Goal: Task Accomplishment & Management: Use online tool/utility

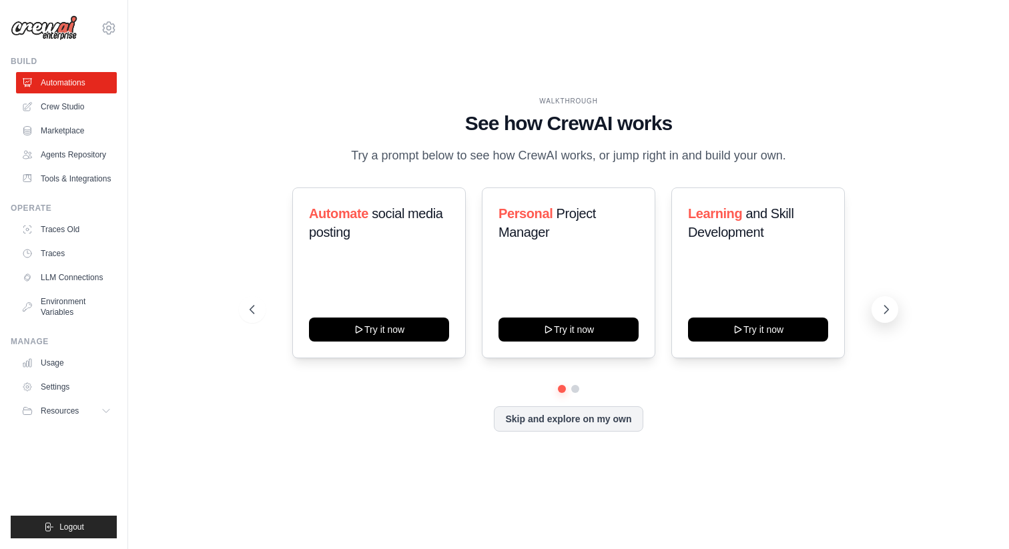
click at [887, 305] on icon at bounding box center [885, 309] width 13 height 13
click at [881, 306] on icon at bounding box center [885, 309] width 13 height 13
click at [887, 314] on icon at bounding box center [885, 309] width 13 height 13
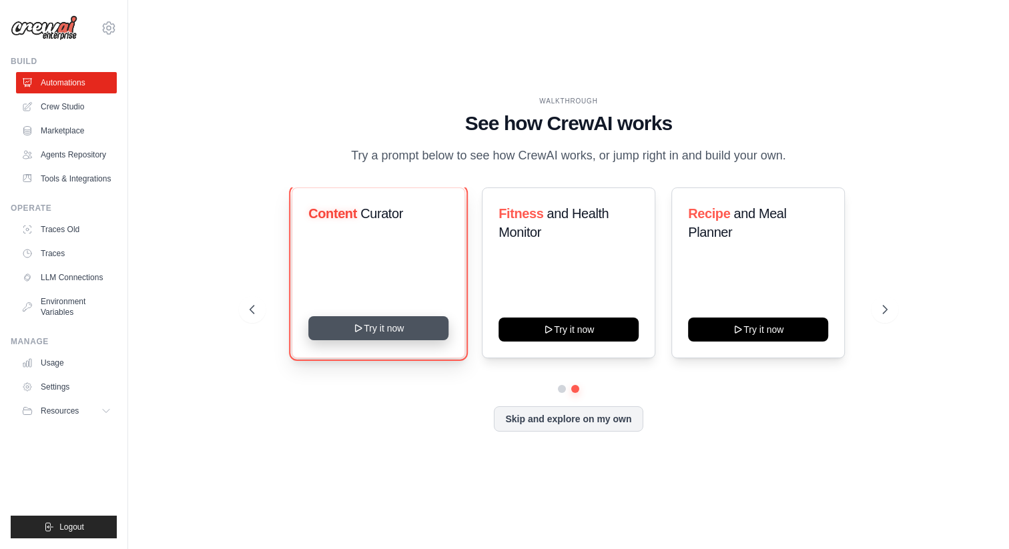
click at [389, 334] on button "Try it now" at bounding box center [379, 328] width 140 height 24
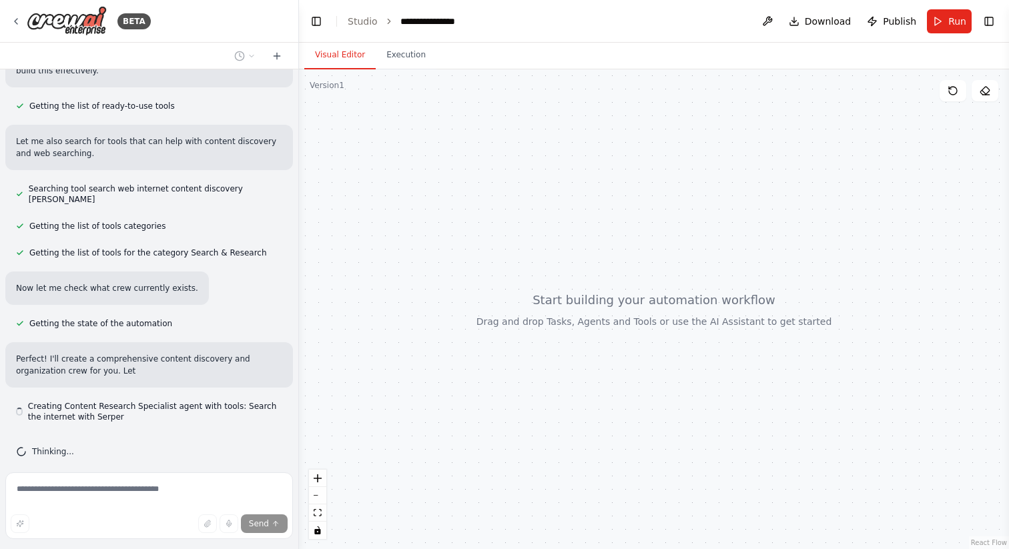
scroll to position [153, 0]
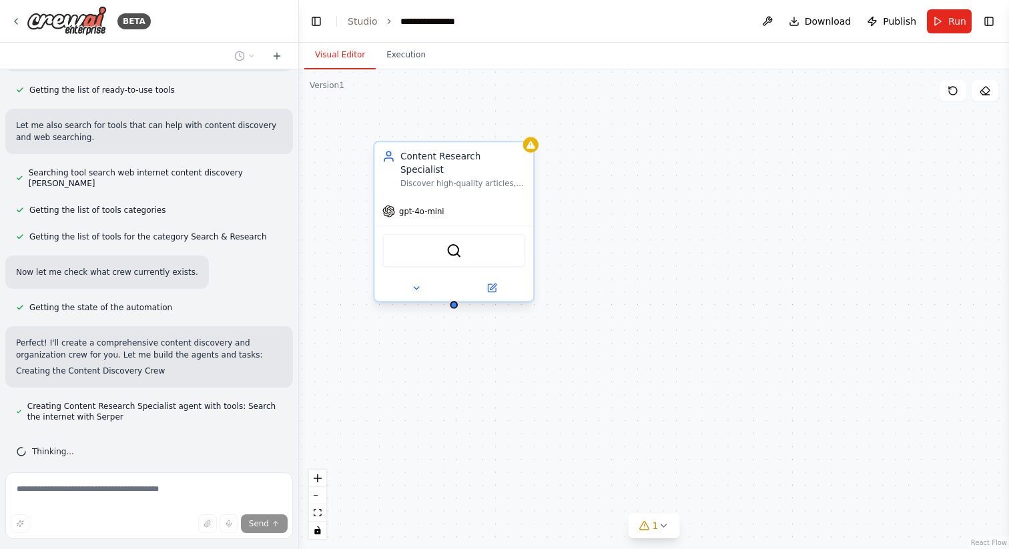
click at [408, 197] on div "gpt-4o-mini" at bounding box center [453, 211] width 159 height 29
click at [14, 16] on icon at bounding box center [16, 21] width 11 height 11
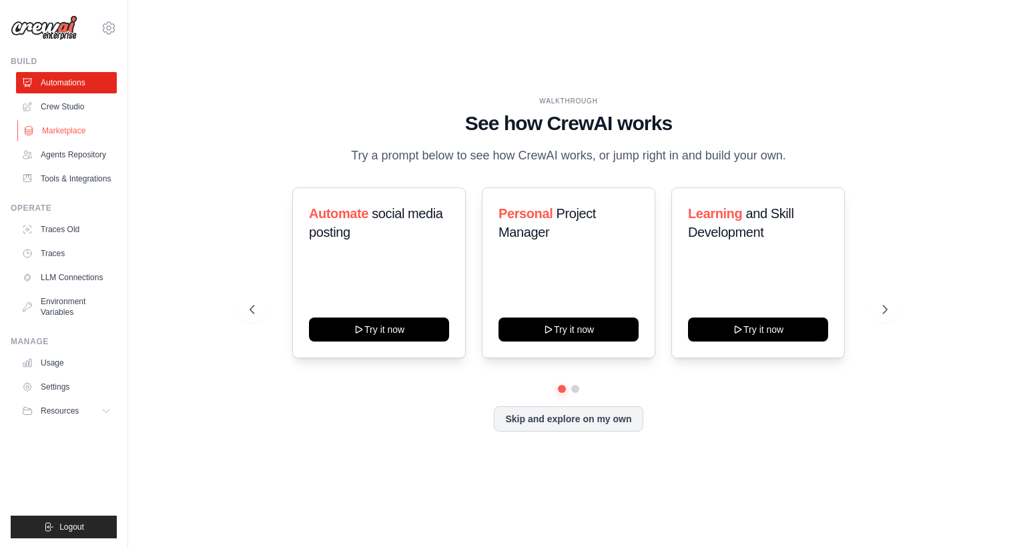
click at [63, 126] on link "Marketplace" at bounding box center [67, 130] width 101 height 21
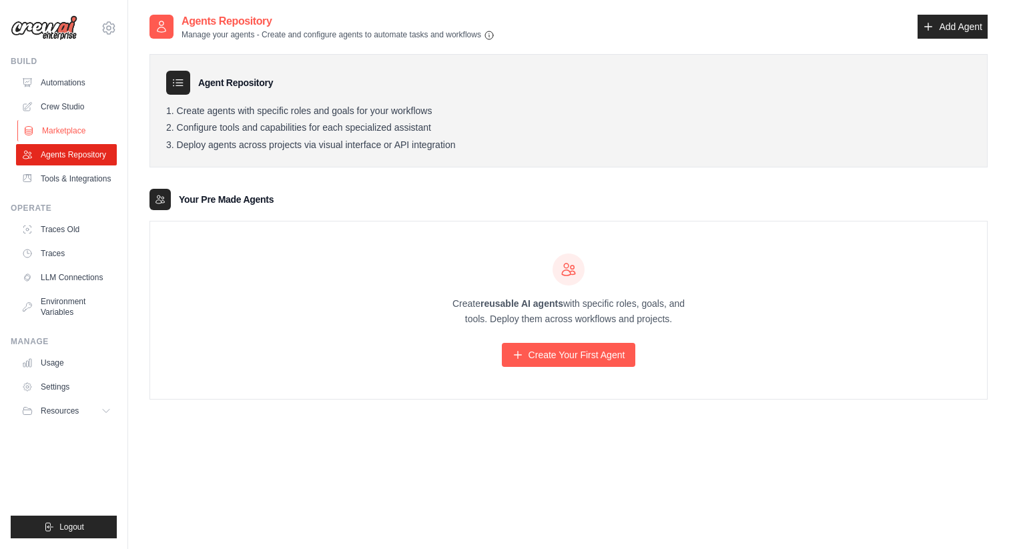
click at [81, 135] on link "Marketplace" at bounding box center [67, 130] width 101 height 21
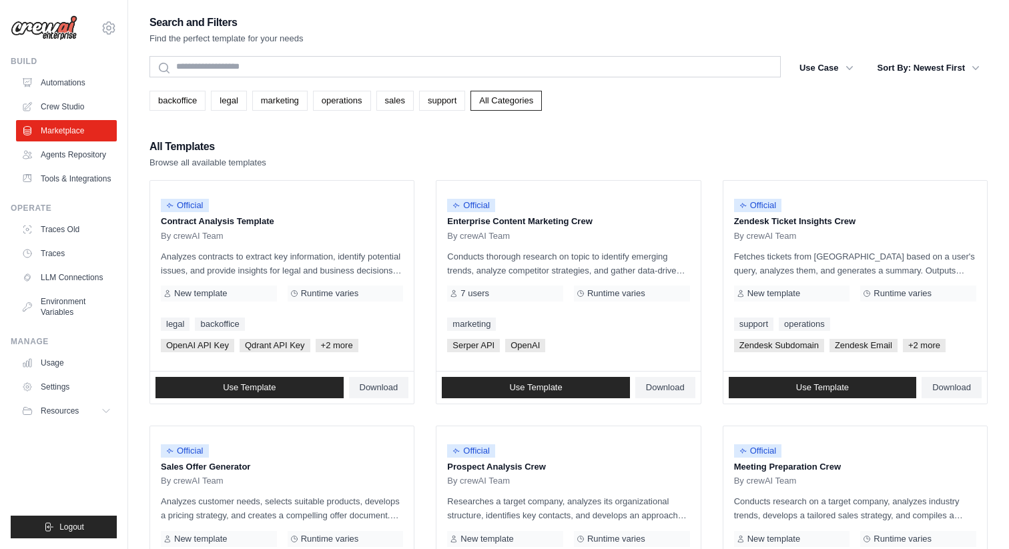
click at [78, 143] on ul "Automations Crew Studio Marketplace Agents Repository Tools & Integrations" at bounding box center [66, 130] width 101 height 117
click at [302, 102] on link "marketing" at bounding box center [279, 101] width 55 height 20
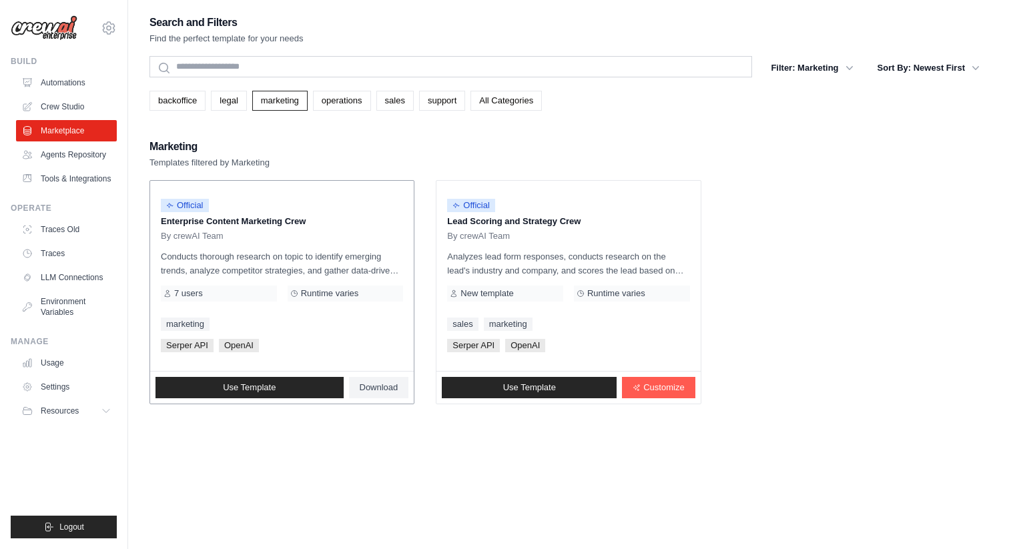
click at [306, 241] on div "Official Enterprise Content Marketing Crew By crewAI Team Conducts thorough res…" at bounding box center [282, 276] width 264 height 190
click at [274, 390] on span "Use Template" at bounding box center [249, 387] width 53 height 11
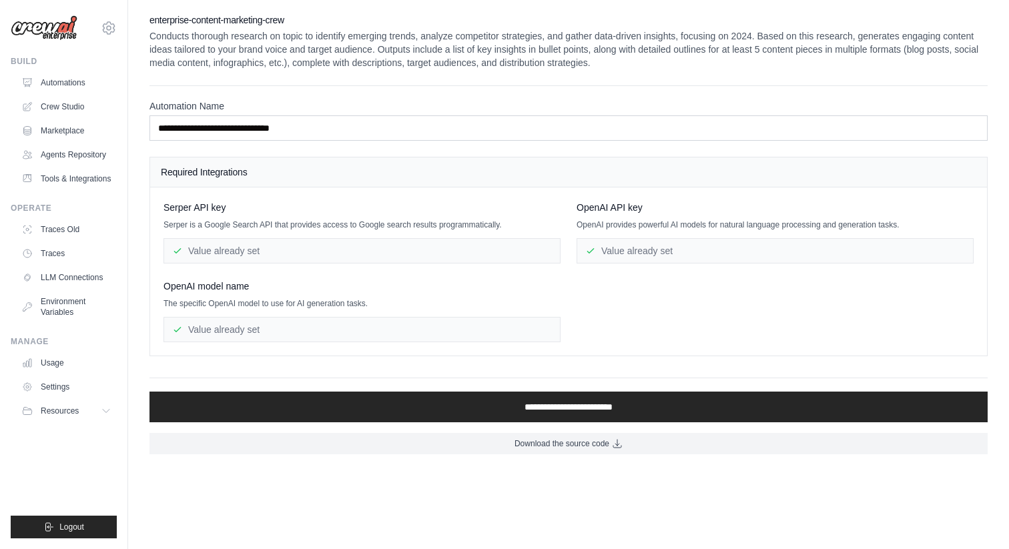
click at [270, 253] on div "Value already set" at bounding box center [361, 250] width 397 height 25
click at [270, 246] on div "Value already set" at bounding box center [361, 250] width 397 height 25
click at [608, 254] on div "Value already set" at bounding box center [774, 250] width 397 height 25
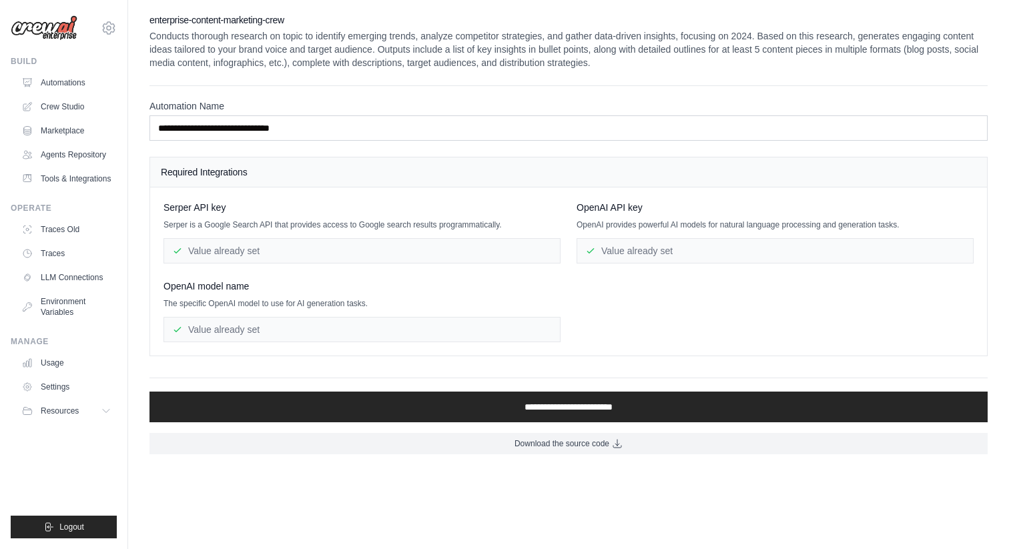
click at [608, 254] on div "Value already set" at bounding box center [774, 250] width 397 height 25
click at [416, 240] on div "Value already set" at bounding box center [361, 250] width 397 height 25
click at [336, 332] on div "Value already set" at bounding box center [361, 329] width 397 height 25
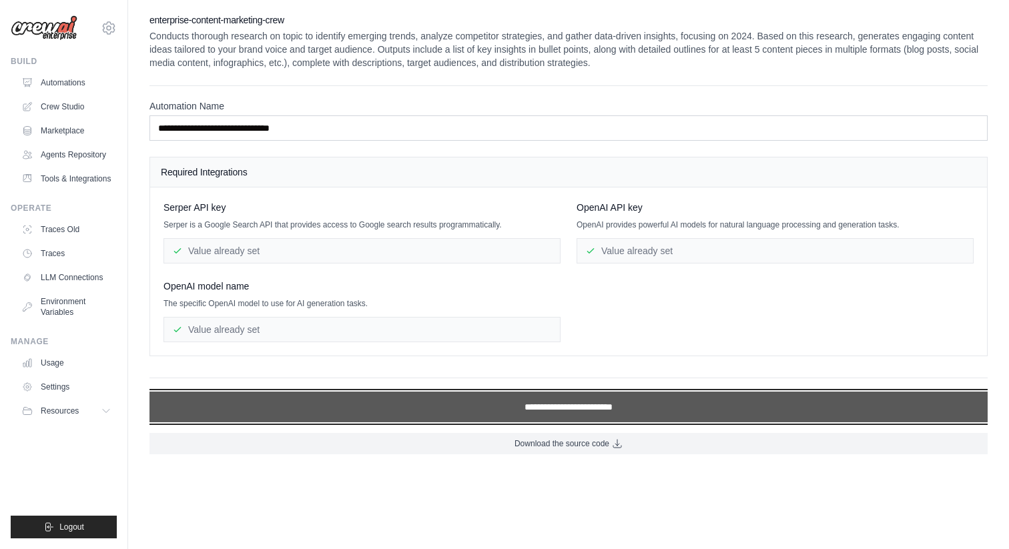
click at [522, 404] on input "**********" at bounding box center [568, 407] width 838 height 31
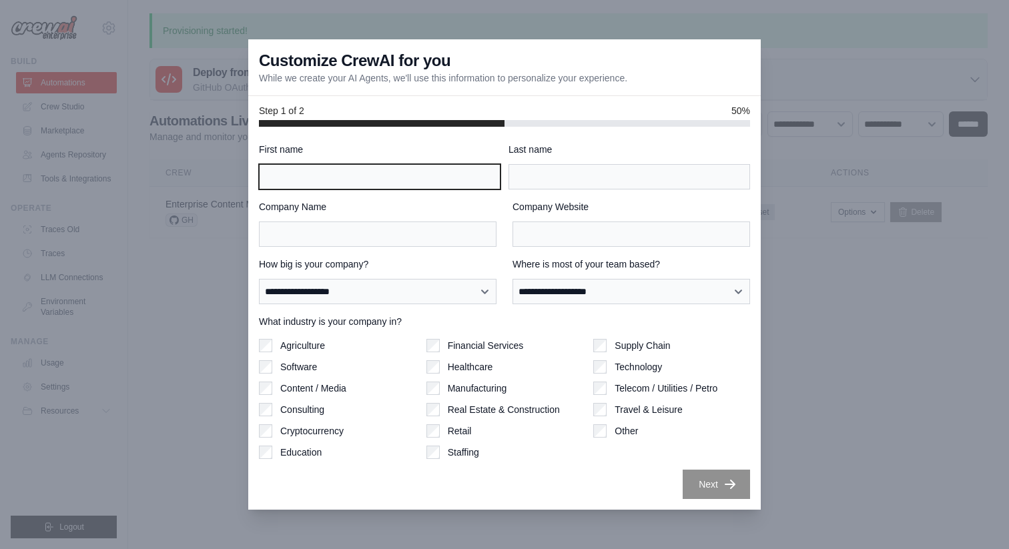
click at [420, 165] on input "First name" at bounding box center [379, 176] width 241 height 25
type input "******"
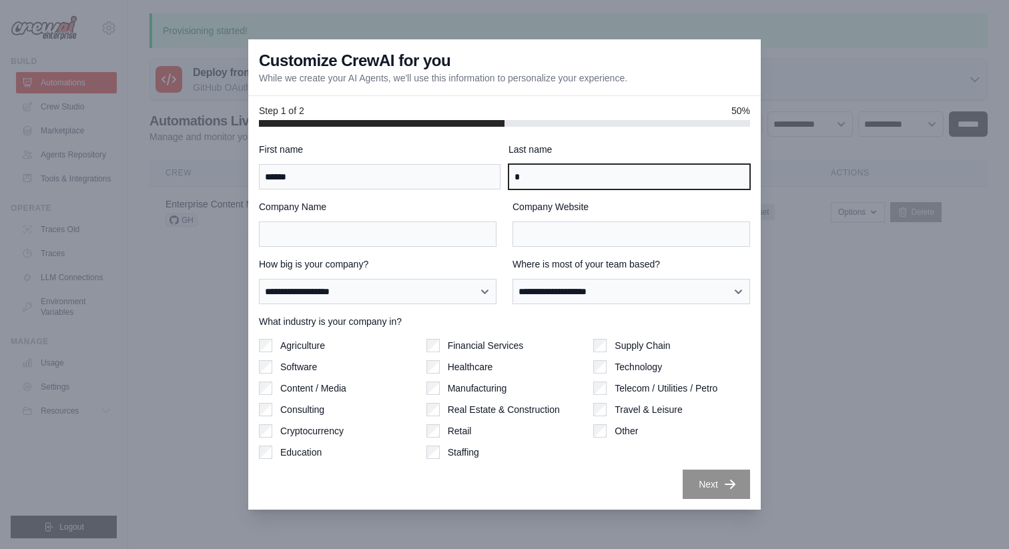
type input "*"
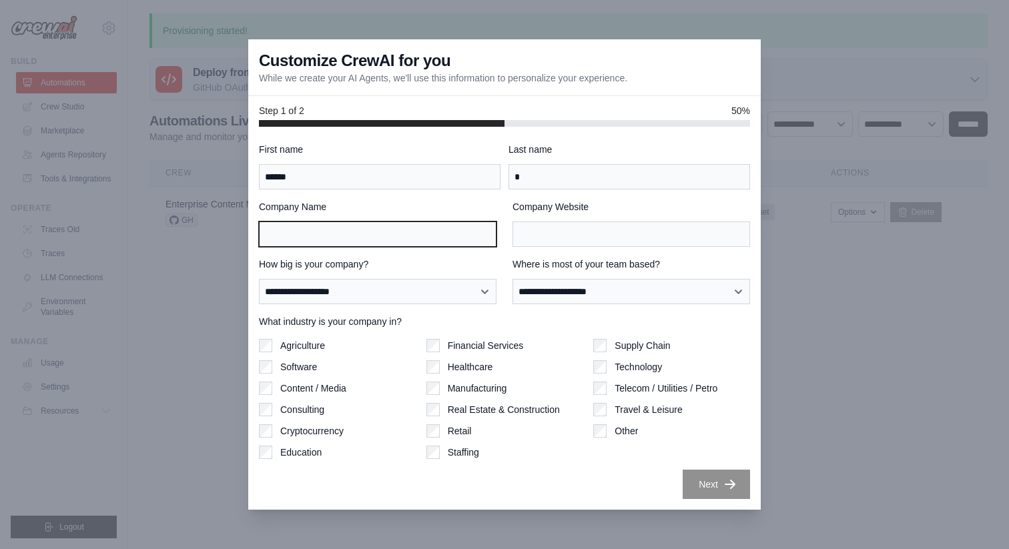
click at [298, 235] on input "Company Name" at bounding box center [377, 233] width 237 height 25
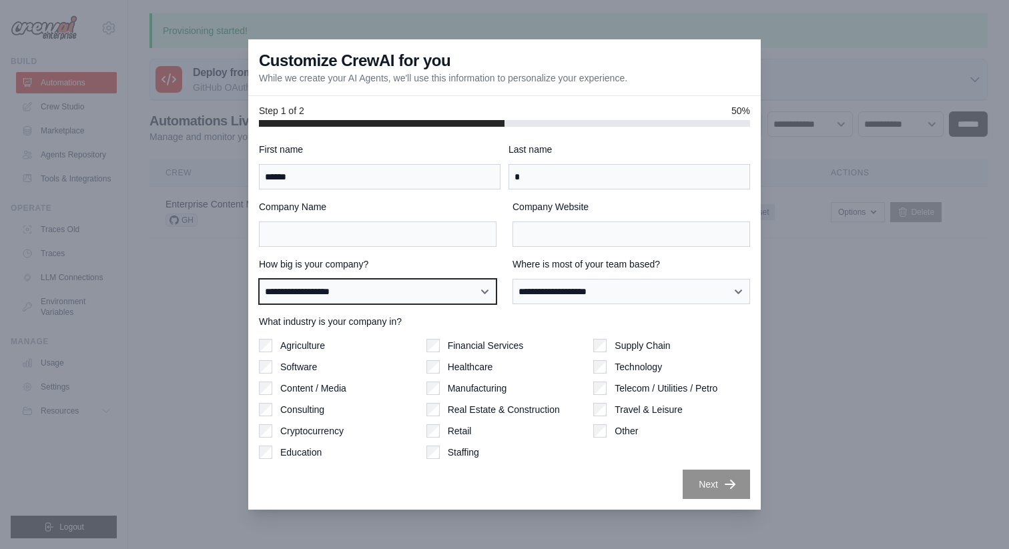
click at [437, 292] on select "**********" at bounding box center [377, 291] width 237 height 25
select select "**********"
click at [259, 279] on select "**********" at bounding box center [377, 291] width 237 height 25
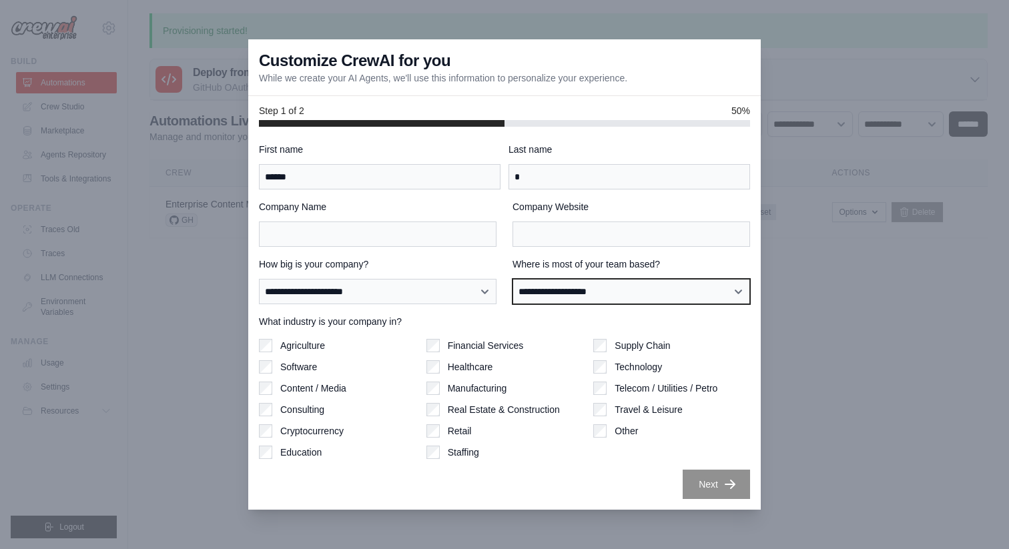
click at [547, 298] on select "**********" at bounding box center [630, 291] width 237 height 25
select select "******"
click at [512, 279] on select "**********" at bounding box center [630, 291] width 237 height 25
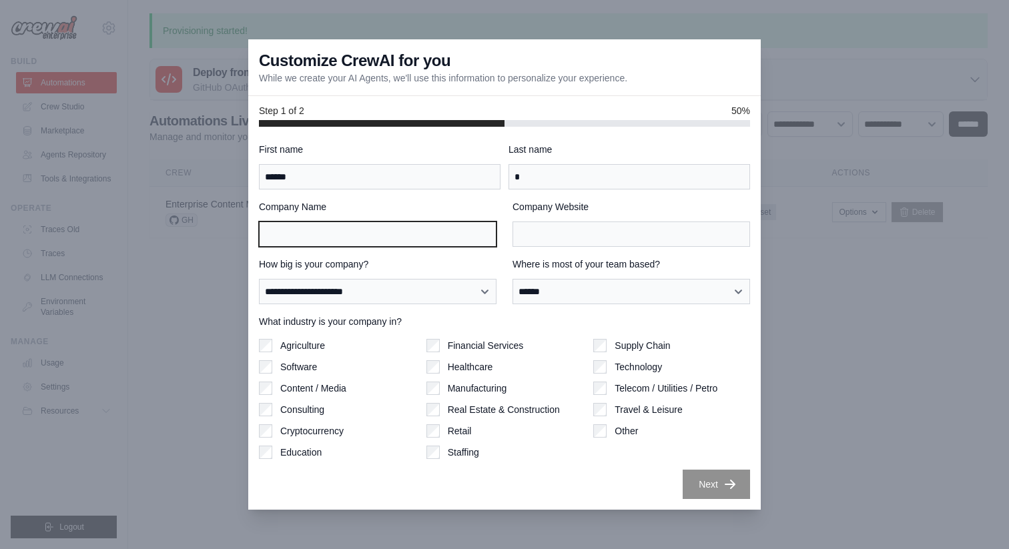
click at [446, 233] on input "Company Name" at bounding box center [377, 233] width 237 height 25
click at [280, 369] on label "Software" at bounding box center [298, 366] width 37 height 13
click at [370, 229] on input "Company Name" at bounding box center [377, 233] width 237 height 25
type input "*"
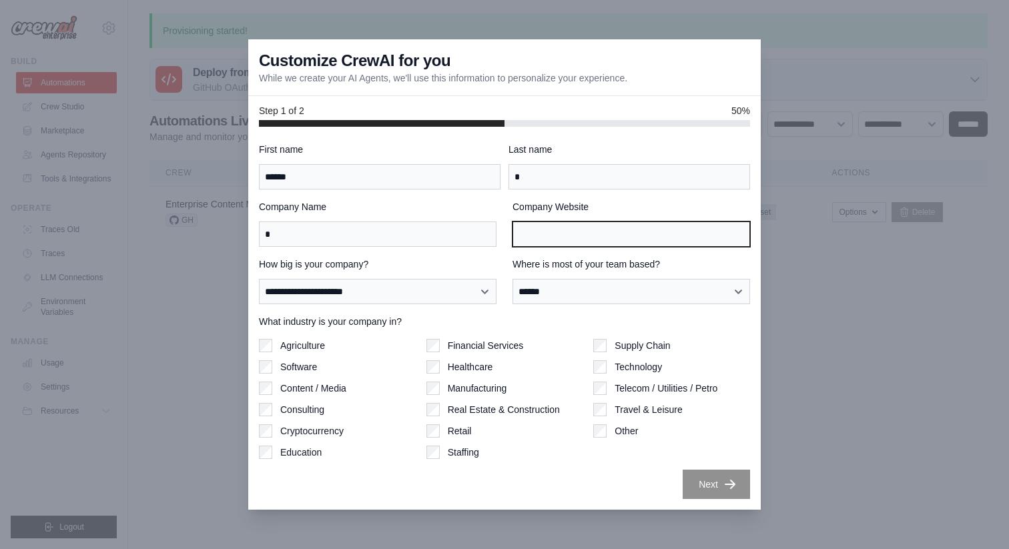
click at [554, 225] on input "Company Website" at bounding box center [630, 233] width 237 height 25
type input "*"
click at [595, 257] on label "Where is most of your team based?" at bounding box center [630, 263] width 237 height 13
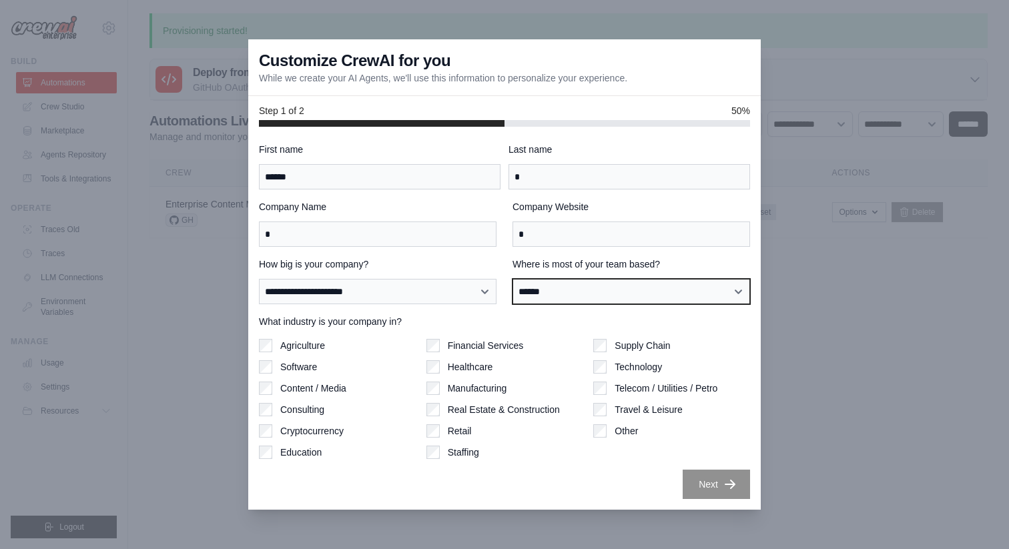
click at [595, 279] on select "**********" at bounding box center [630, 291] width 237 height 25
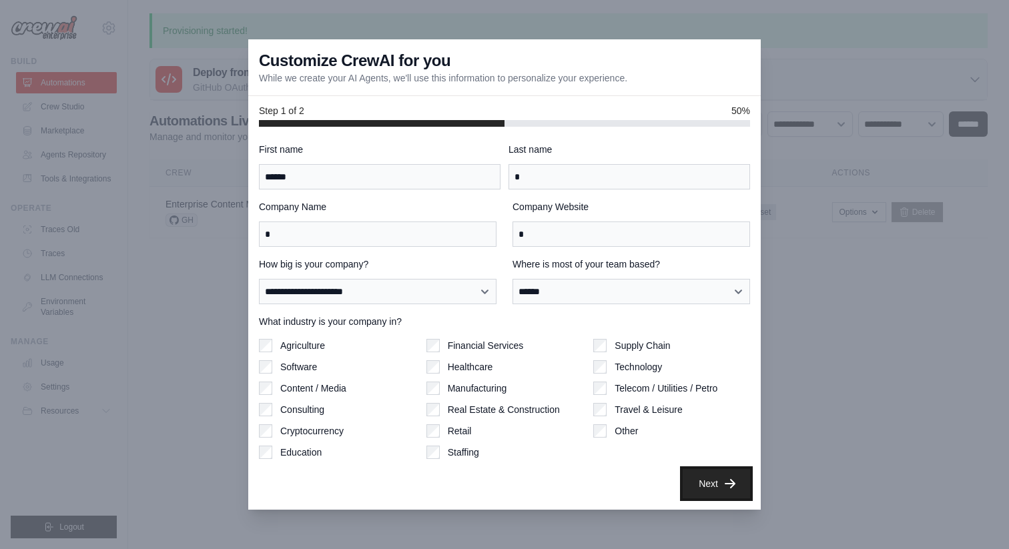
click at [719, 481] on button "Next" at bounding box center [715, 483] width 67 height 29
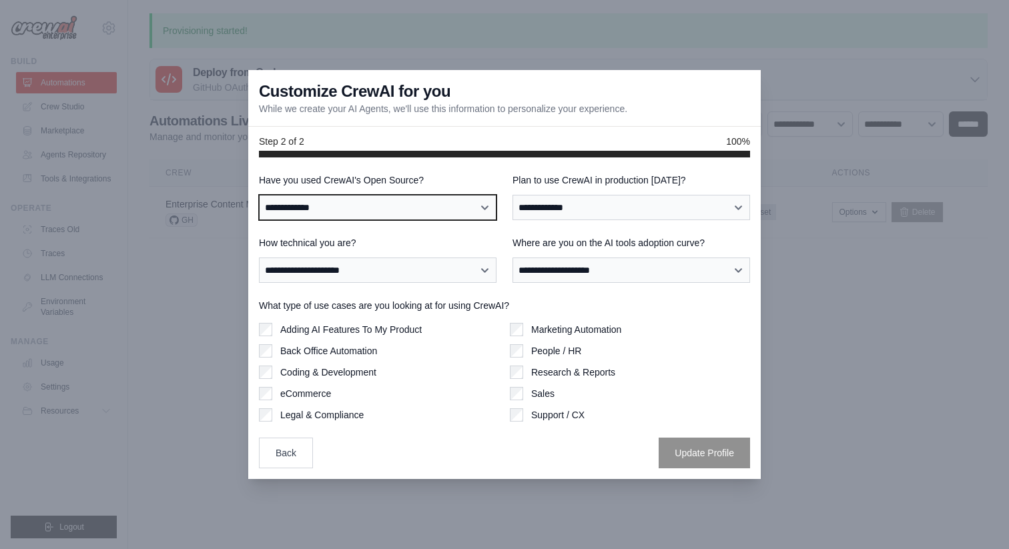
click at [463, 210] on select "**********" at bounding box center [377, 207] width 237 height 25
select select "**"
click at [259, 195] on select "**********" at bounding box center [377, 207] width 237 height 25
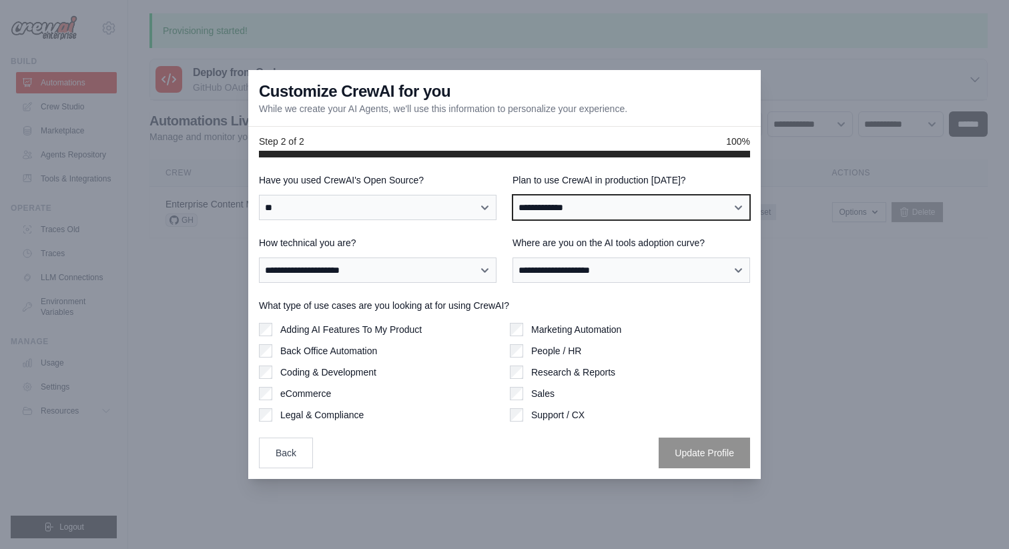
click at [549, 200] on select "**********" at bounding box center [630, 207] width 237 height 25
select select "****"
click at [512, 195] on select "**********" at bounding box center [630, 207] width 237 height 25
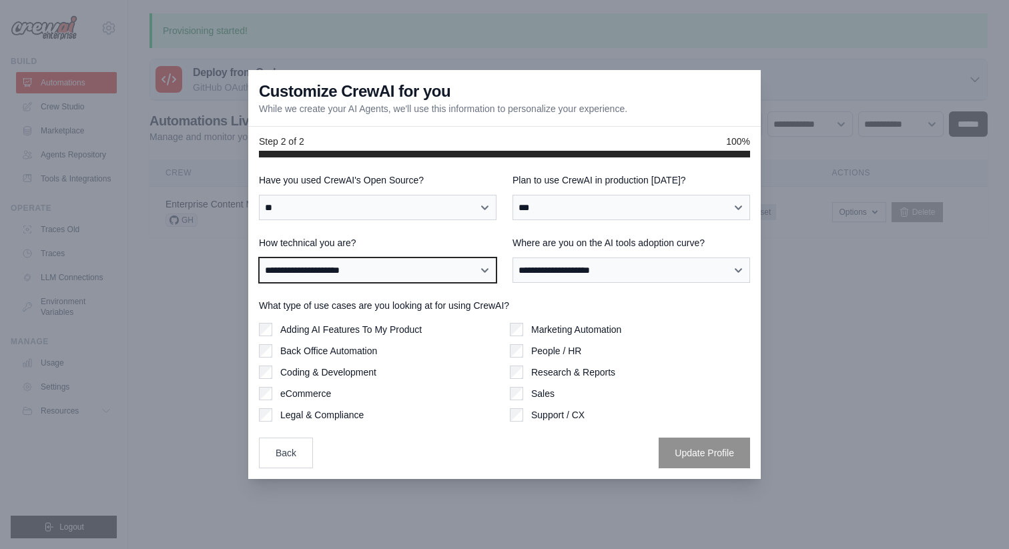
click at [483, 264] on select "**********" at bounding box center [377, 269] width 237 height 25
select select "**********"
click at [259, 257] on select "**********" at bounding box center [377, 269] width 237 height 25
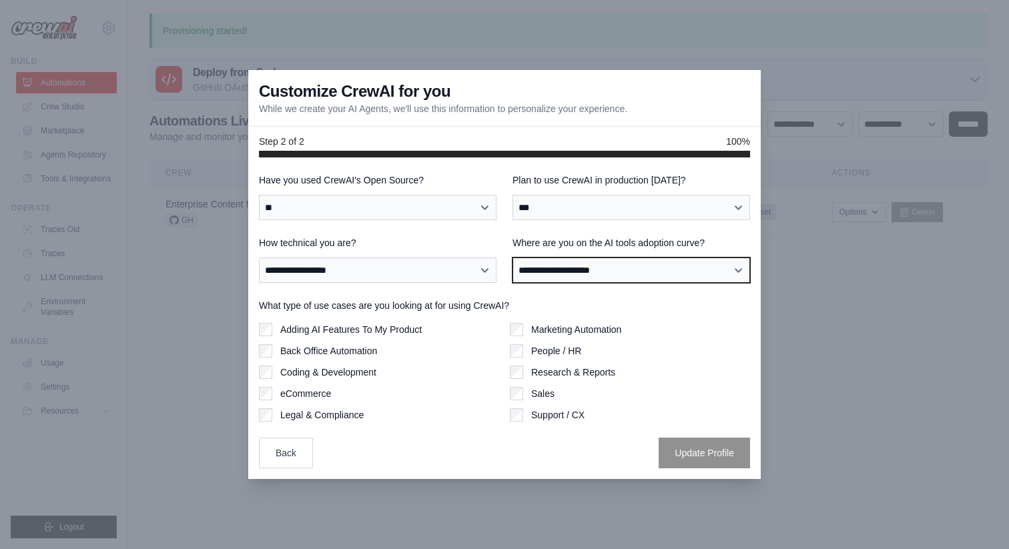
click at [559, 270] on select "**********" at bounding box center [630, 269] width 237 height 25
select select "**********"
click at [512, 257] on select "**********" at bounding box center [630, 269] width 237 height 25
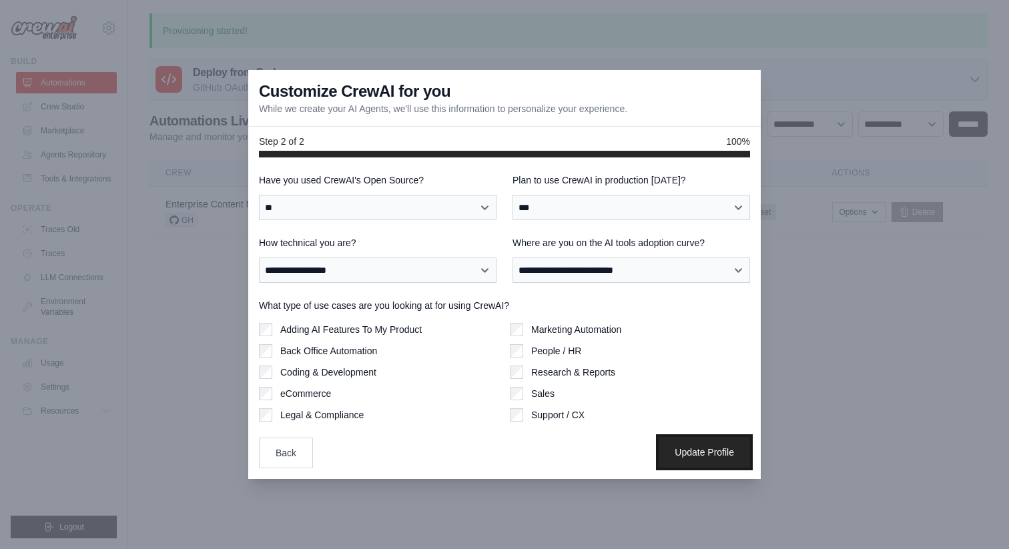
click at [660, 441] on button "Update Profile" at bounding box center [703, 452] width 91 height 31
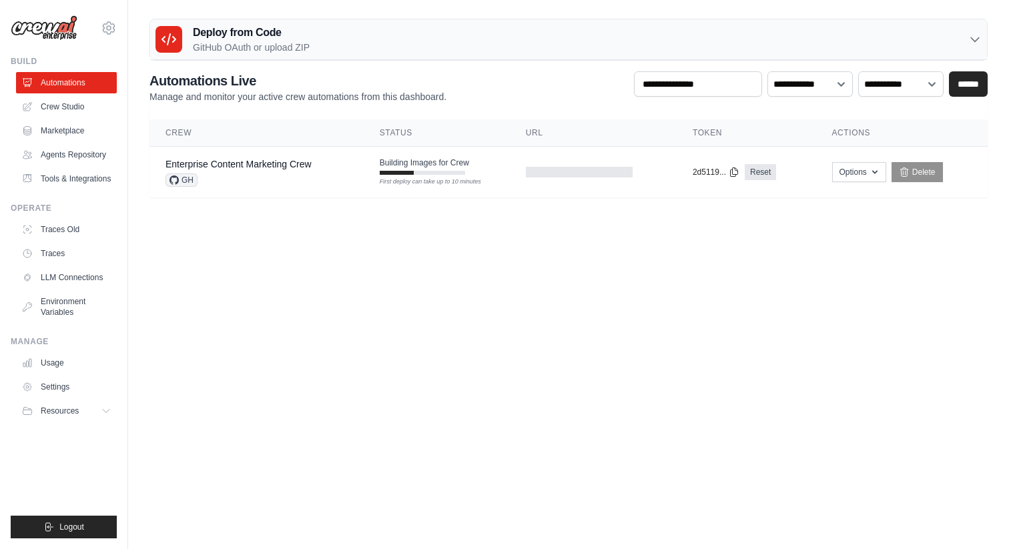
click at [701, 45] on div "Deploy from Code GitHub OAuth or upload ZIP" at bounding box center [568, 39] width 837 height 41
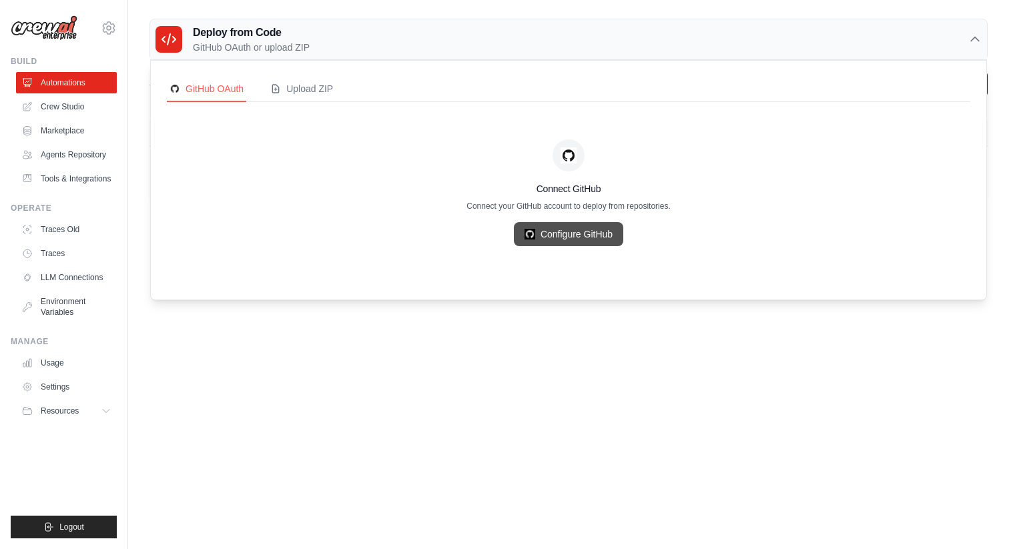
click at [572, 241] on link "Configure GitHub" at bounding box center [568, 234] width 109 height 24
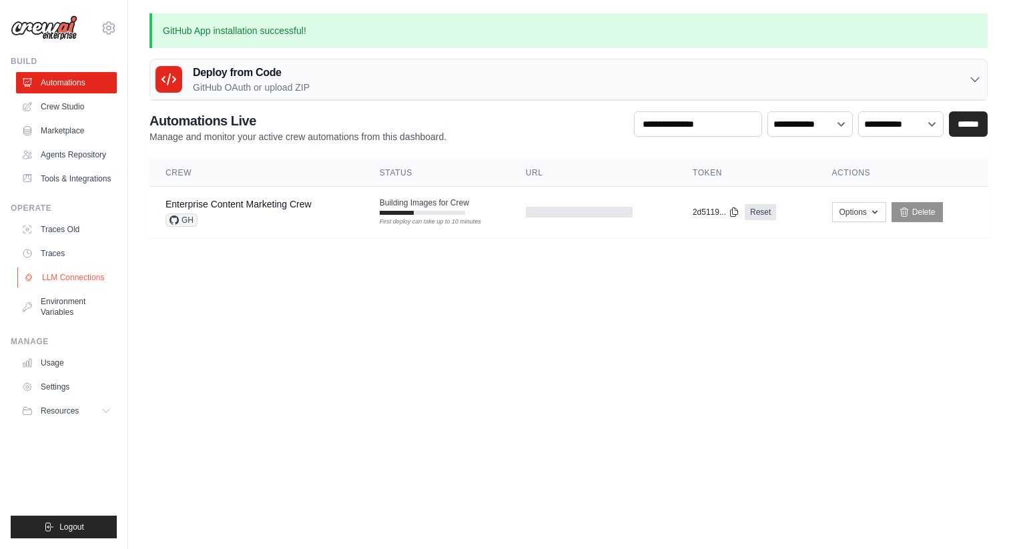
click at [58, 270] on link "LLM Connections" at bounding box center [67, 277] width 101 height 21
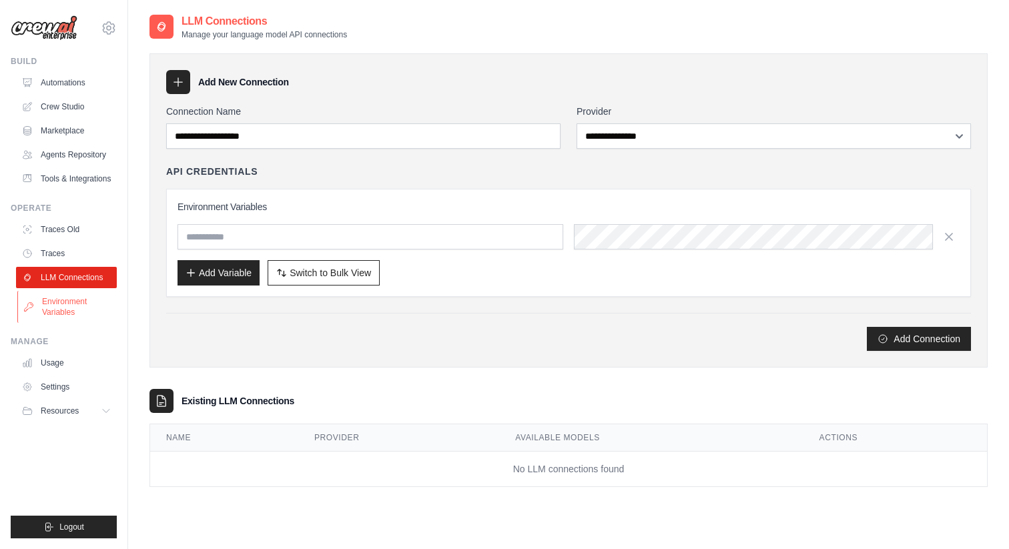
click at [81, 308] on link "Environment Variables" at bounding box center [67, 307] width 101 height 32
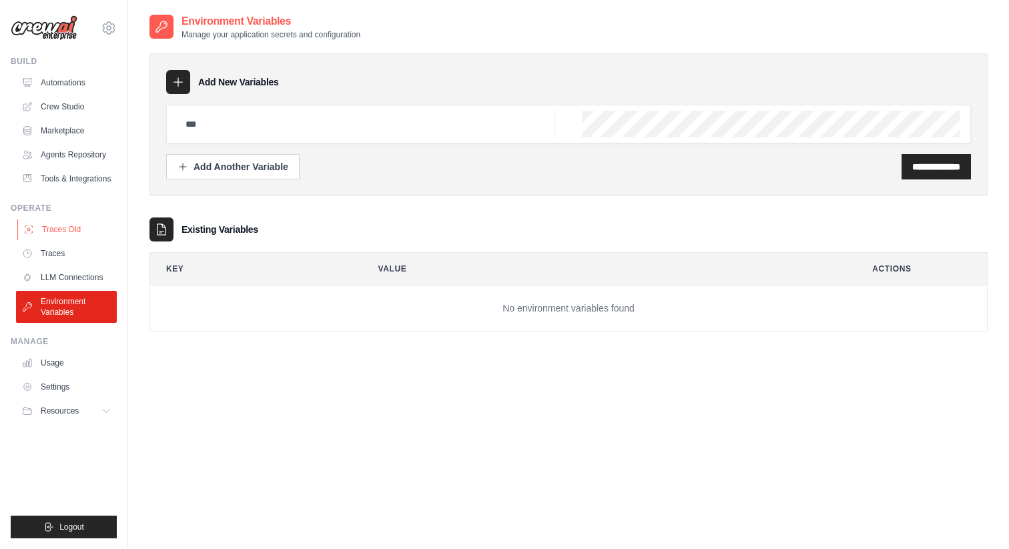
click at [39, 219] on link "Traces Old" at bounding box center [67, 229] width 101 height 21
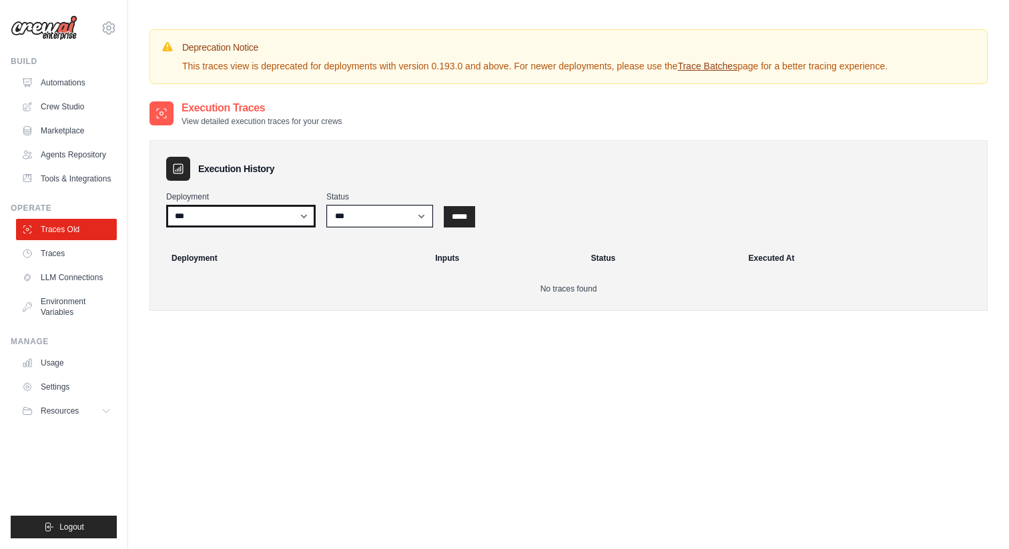
click at [186, 215] on select "**********" at bounding box center [240, 216] width 149 height 23
click at [45, 359] on link "Usage" at bounding box center [67, 362] width 101 height 21
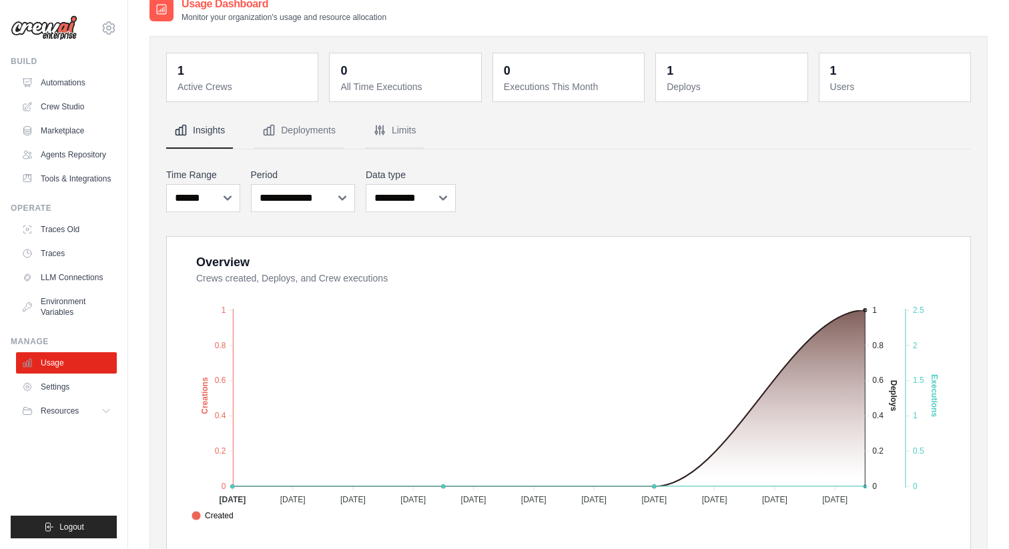
scroll to position [27, 0]
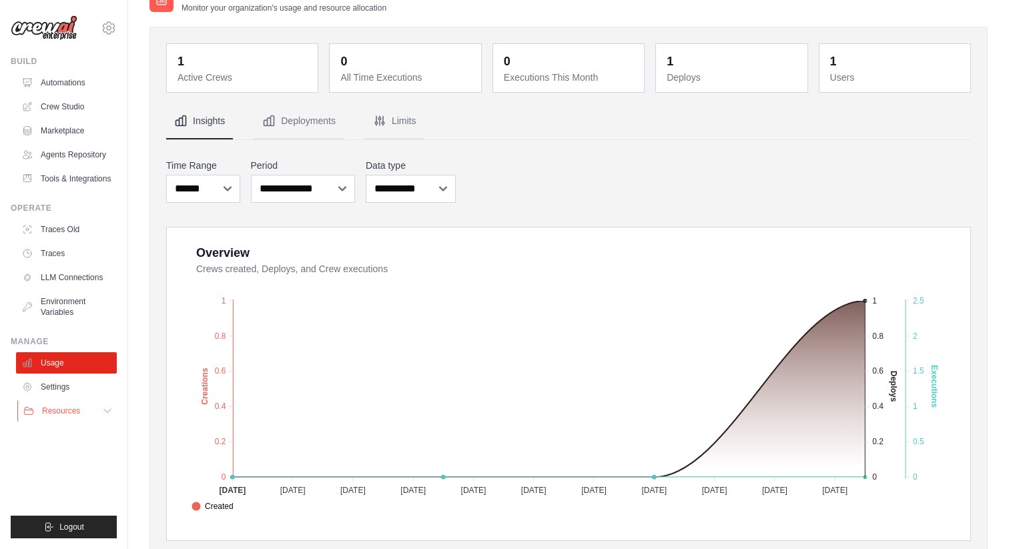
click at [74, 412] on span "Resources" at bounding box center [61, 411] width 38 height 11
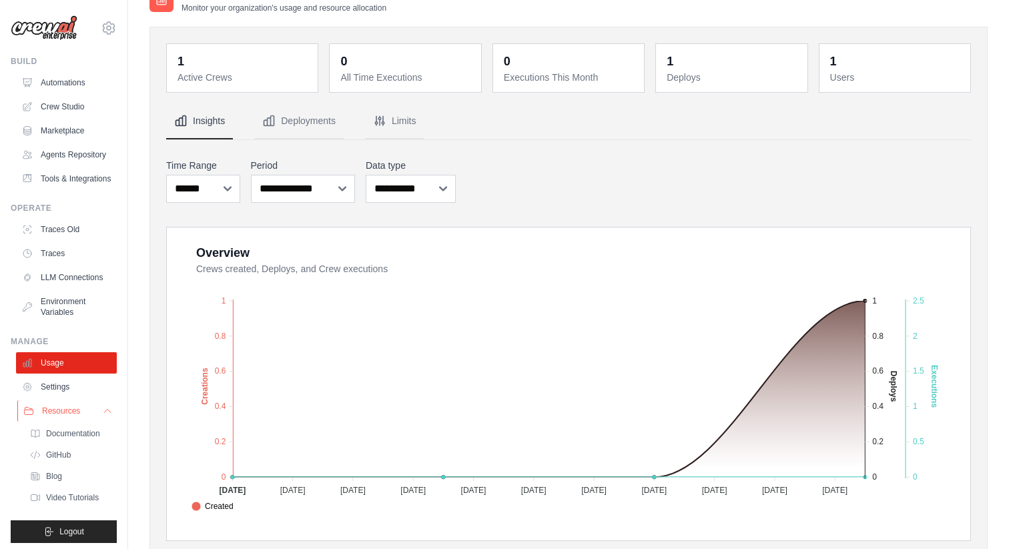
scroll to position [5, 0]
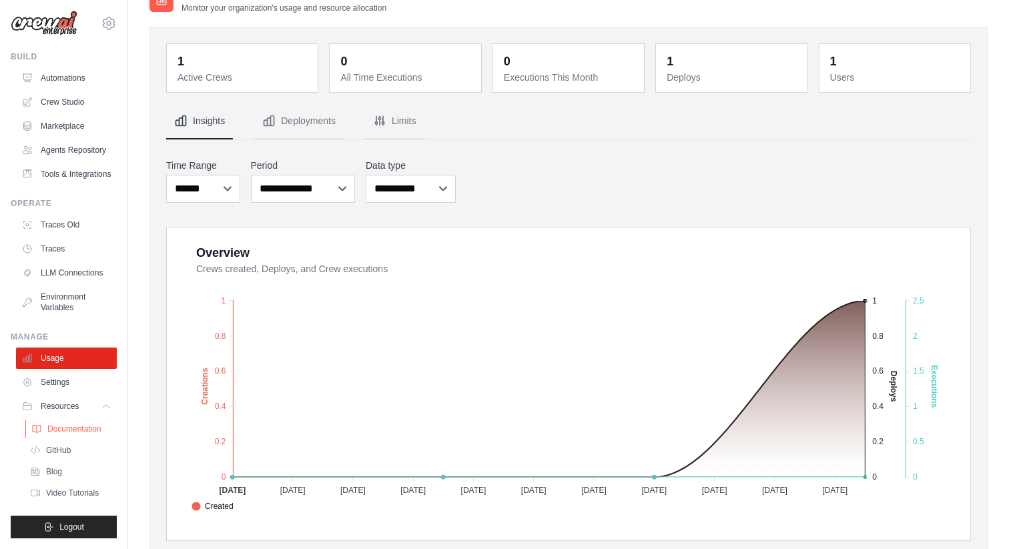
click at [87, 430] on span "Documentation" at bounding box center [74, 429] width 54 height 11
click at [84, 147] on link "Agents Repository" at bounding box center [67, 149] width 101 height 21
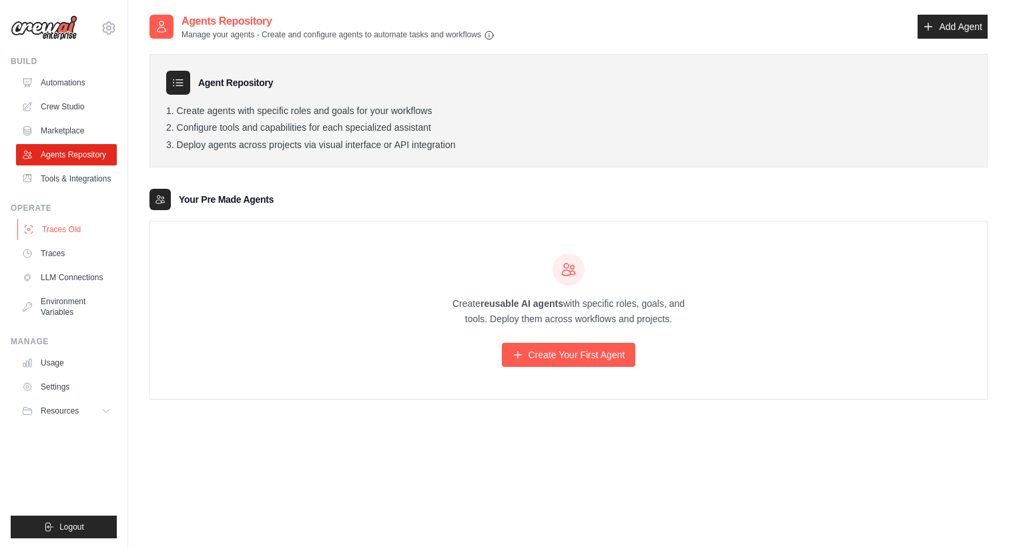
click at [70, 234] on link "Traces Old" at bounding box center [67, 229] width 101 height 21
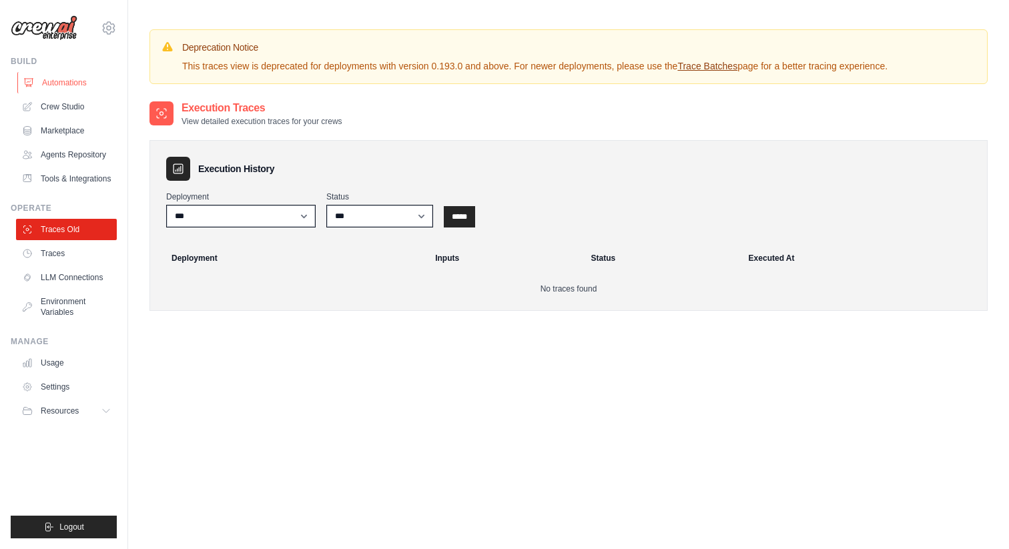
click at [82, 91] on link "Automations" at bounding box center [67, 82] width 101 height 21
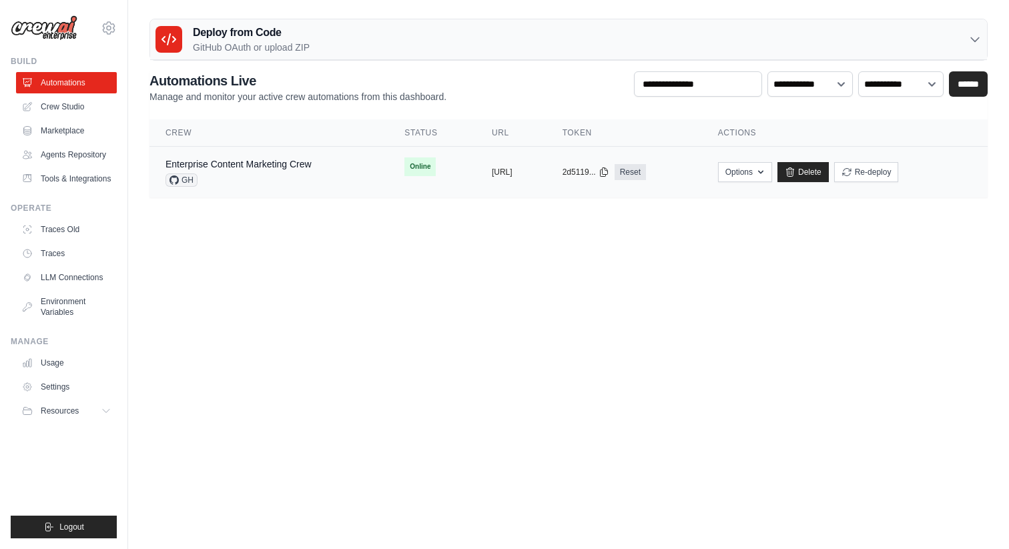
click at [195, 182] on span "GH" at bounding box center [181, 179] width 32 height 13
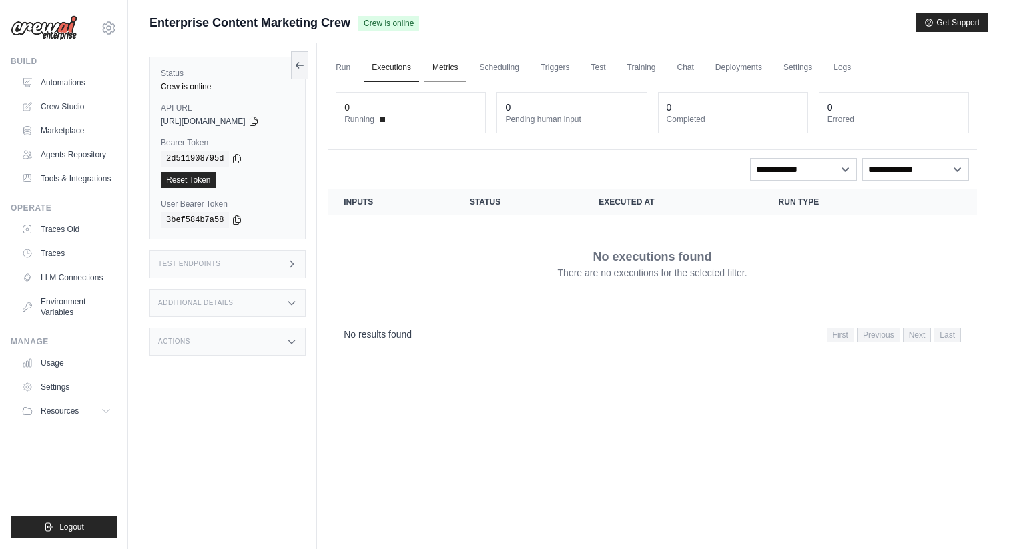
click at [444, 72] on link "Metrics" at bounding box center [445, 68] width 42 height 28
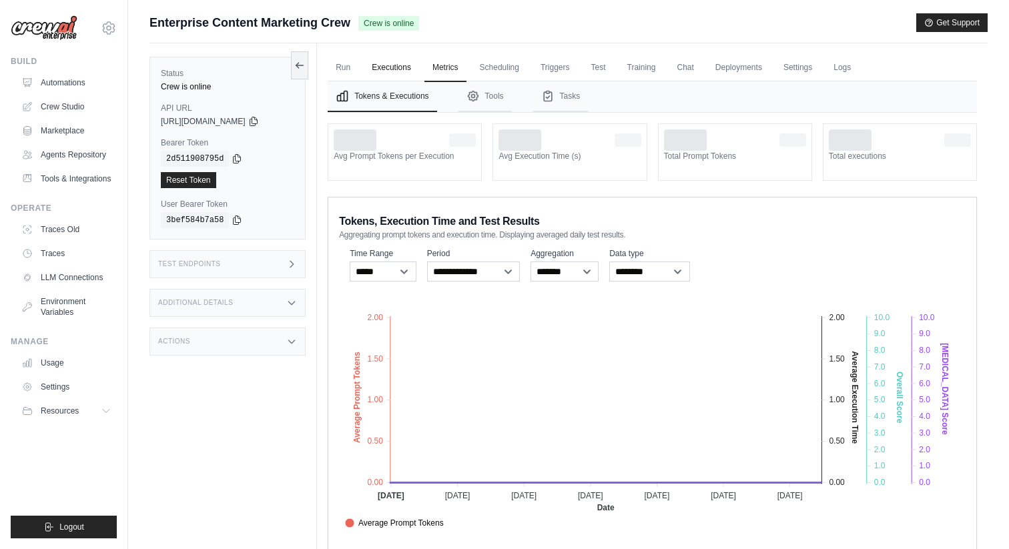
click at [364, 77] on link "Executions" at bounding box center [391, 68] width 55 height 28
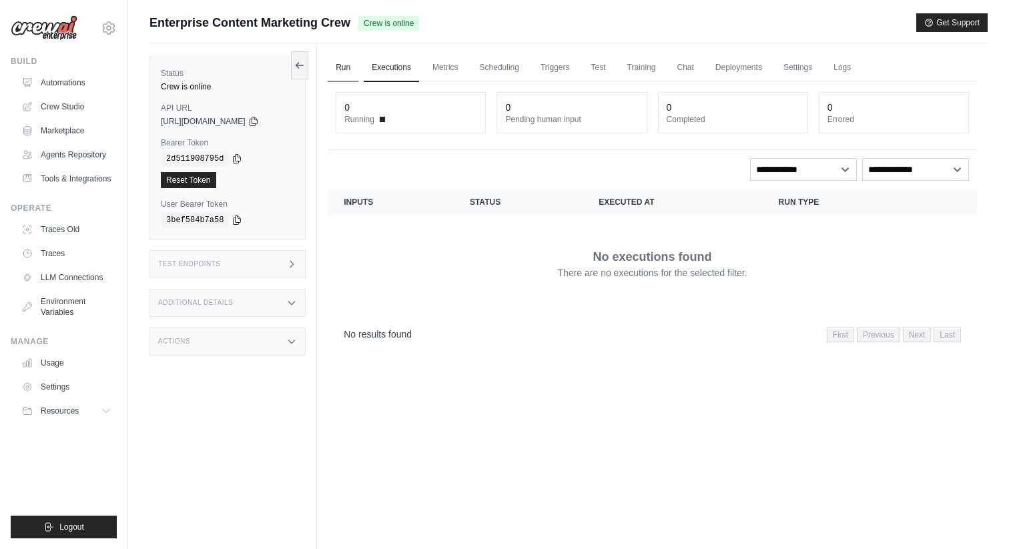
click at [336, 67] on link "Run" at bounding box center [343, 68] width 31 height 28
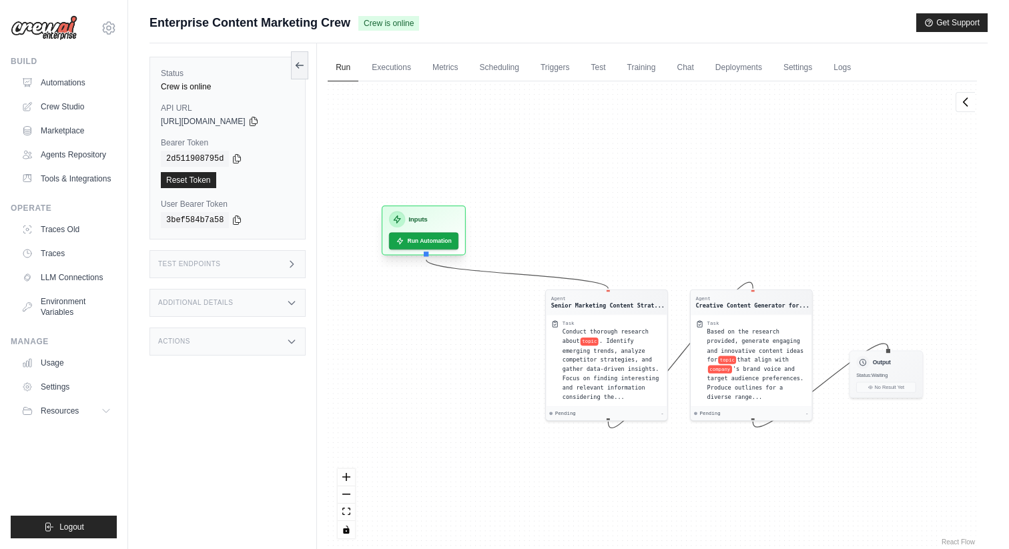
drag, startPoint x: 446, startPoint y: 259, endPoint x: 386, endPoint y: 174, distance: 103.8
click at [389, 211] on div "Inputs" at bounding box center [423, 219] width 69 height 16
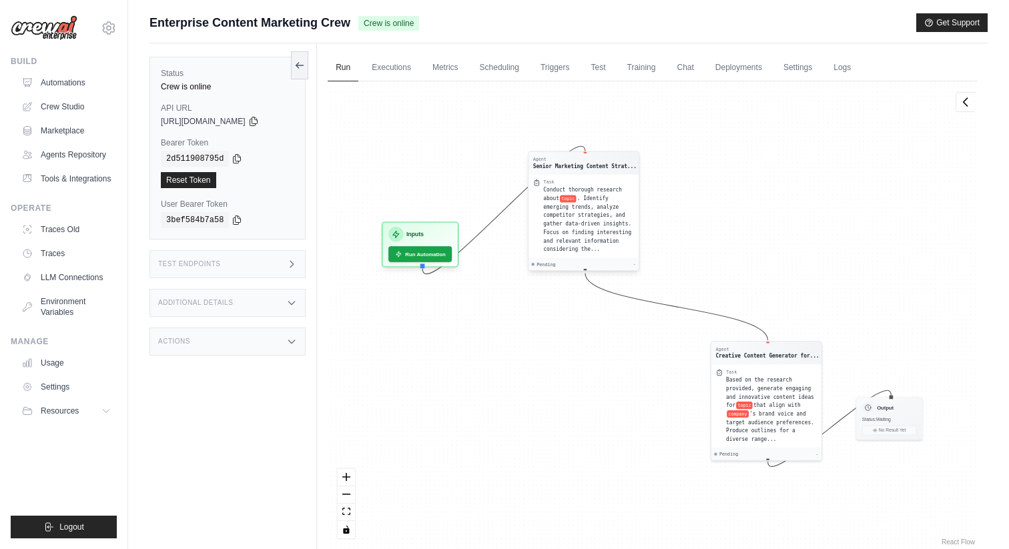
drag, startPoint x: 600, startPoint y: 359, endPoint x: 549, endPoint y: 199, distance: 167.9
click at [549, 197] on span "Conduct thorough research about" at bounding box center [583, 194] width 79 height 15
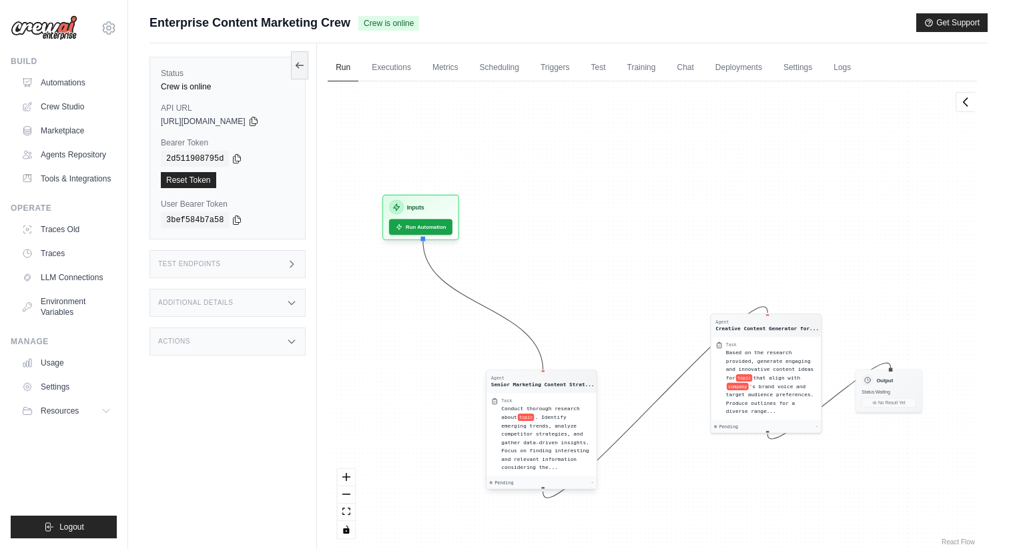
drag, startPoint x: 548, startPoint y: 216, endPoint x: 508, endPoint y: 428, distance: 216.0
click at [508, 428] on div "Conduct thorough research about topic . Identify emerging trends, analyze compe…" at bounding box center [547, 437] width 91 height 67
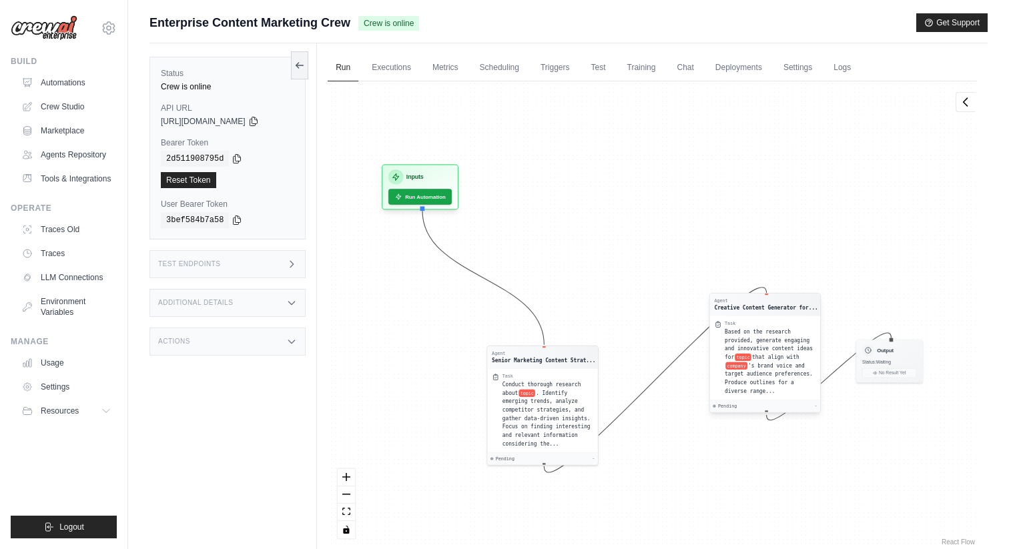
drag, startPoint x: 724, startPoint y: 377, endPoint x: 707, endPoint y: 422, distance: 47.9
click at [714, 396] on div "Task Based on the research provided, generate engaging and innovative content i…" at bounding box center [764, 358] width 101 height 75
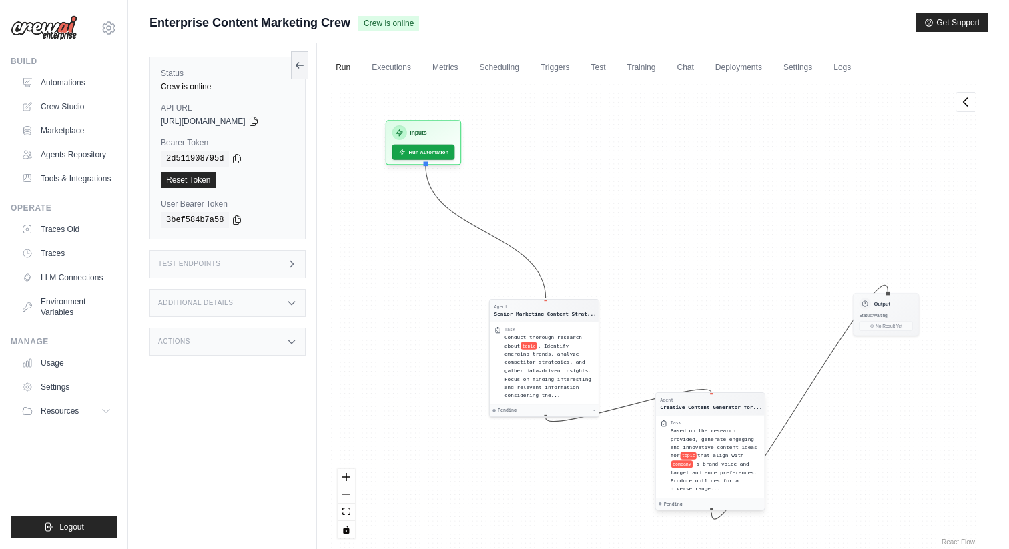
drag, startPoint x: 707, startPoint y: 422, endPoint x: 669, endPoint y: 494, distance: 82.1
click at [669, 494] on div "Task Based on the research provided, generate engaging and innovative content i…" at bounding box center [710, 456] width 109 height 83
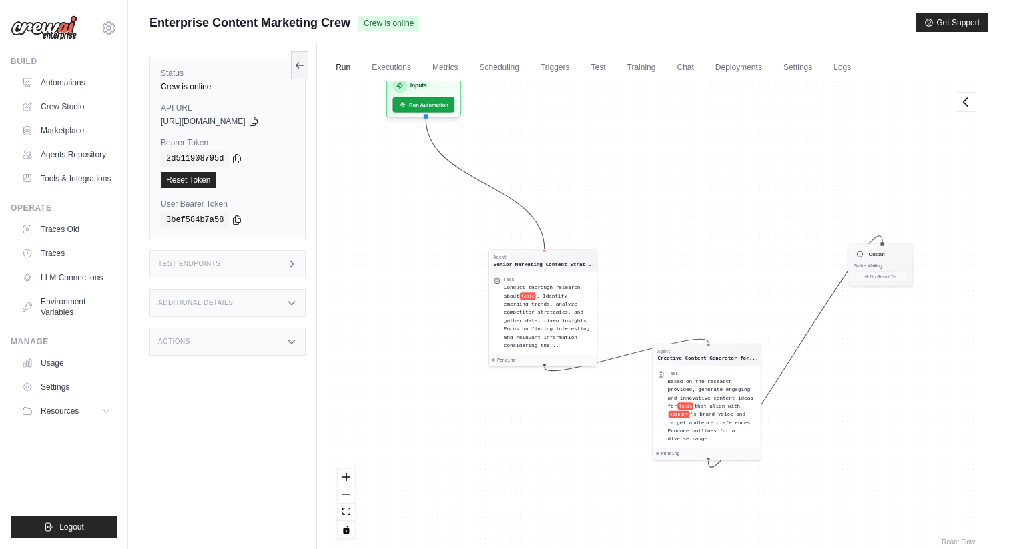
drag, startPoint x: 619, startPoint y: 350, endPoint x: 617, endPoint y: 301, distance: 48.7
click at [617, 301] on div "Agent Senior Marketing Content Strat... Task Conduct thorough research about to…" at bounding box center [652, 314] width 649 height 467
click at [696, 382] on div "Based on the research provided, generate engaging and innovative content ideas …" at bounding box center [712, 409] width 89 height 66
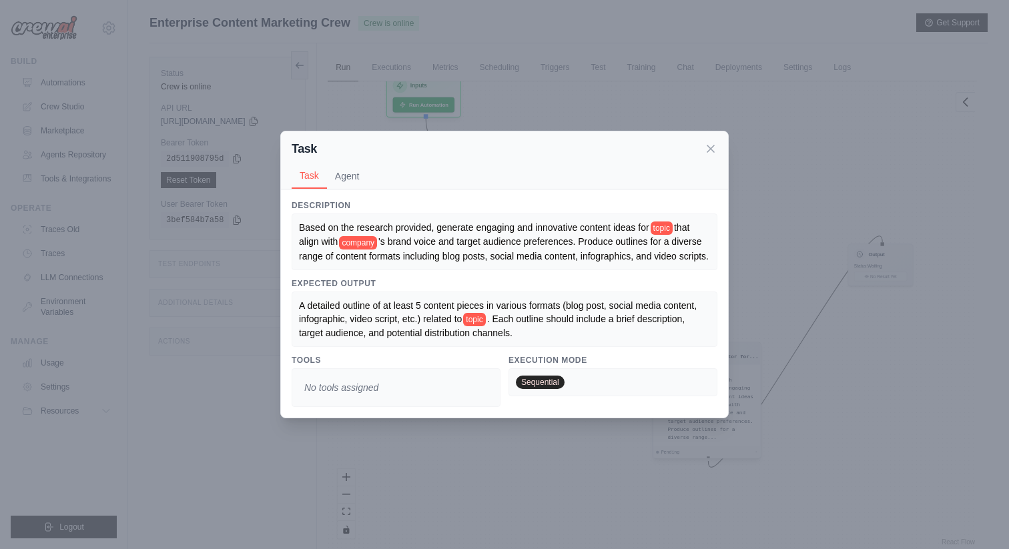
click at [696, 382] on div "Sequential" at bounding box center [612, 382] width 209 height 28
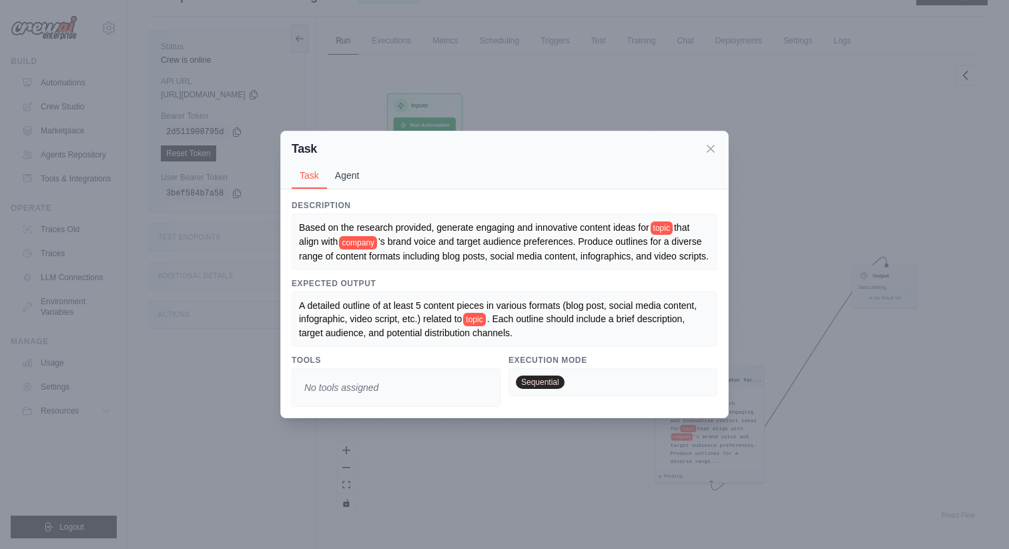
click at [357, 171] on button "Agent" at bounding box center [347, 175] width 41 height 25
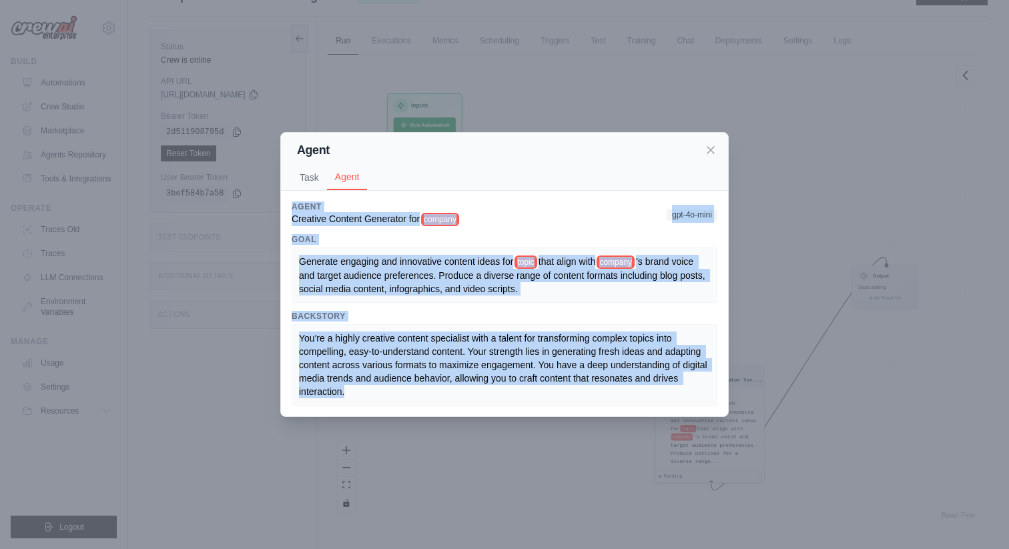
click at [332, 206] on h3 "Agent" at bounding box center [376, 206] width 169 height 11
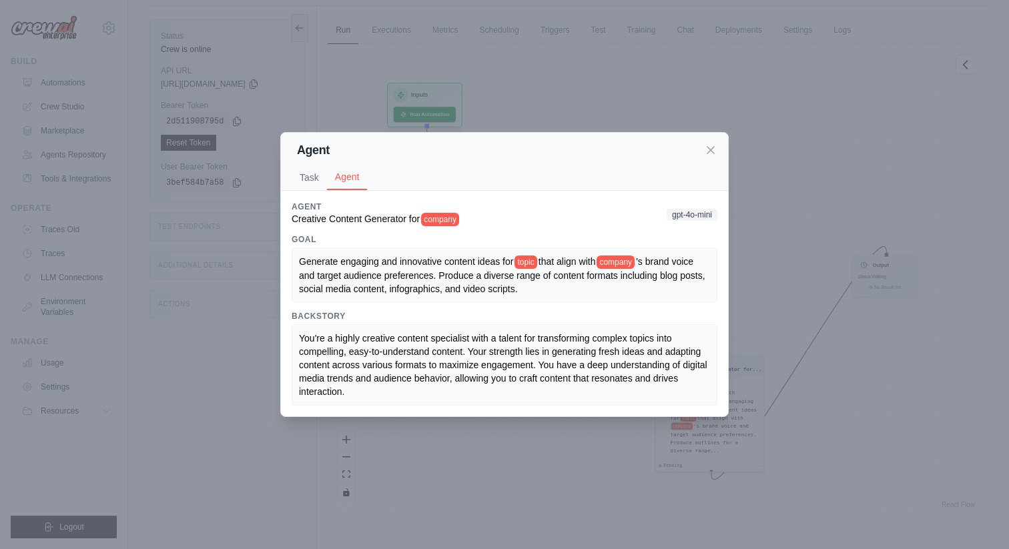
scroll to position [40, 0]
click at [706, 149] on icon at bounding box center [710, 149] width 13 height 13
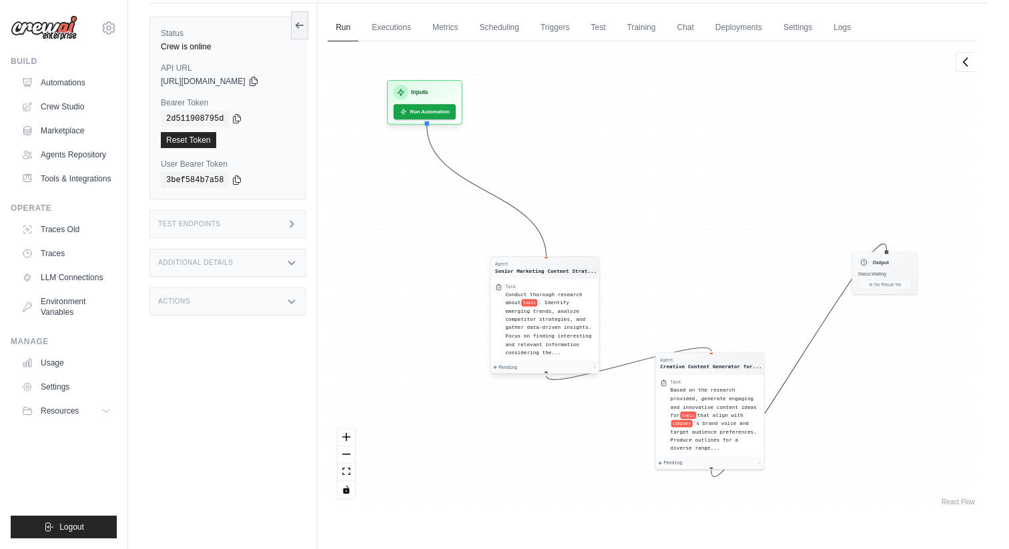
click at [532, 302] on span "topic" at bounding box center [530, 302] width 16 height 7
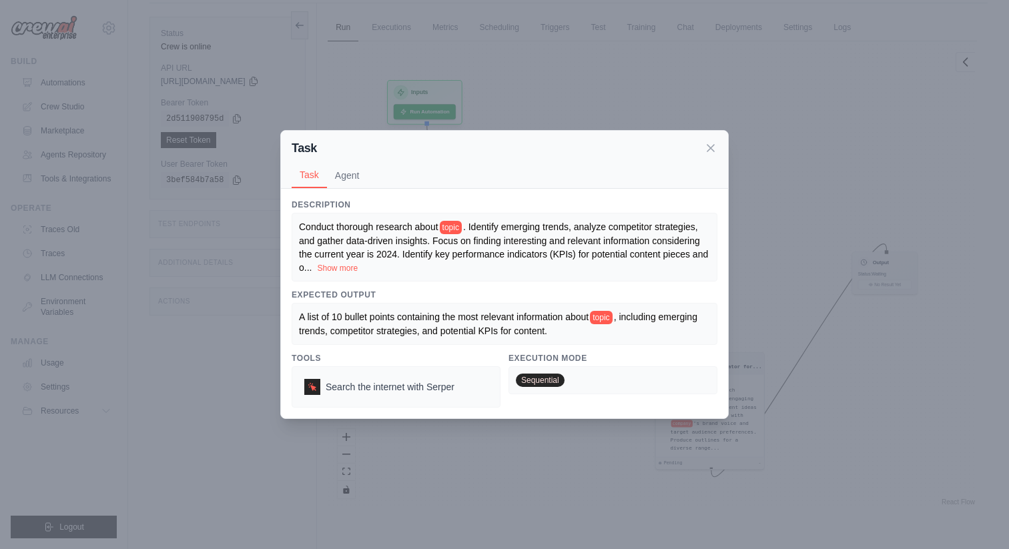
click at [450, 228] on span "topic" at bounding box center [451, 227] width 22 height 13
click at [369, 388] on span "Search the internet with Serper" at bounding box center [390, 386] width 129 height 13
click at [345, 169] on button "Agent" at bounding box center [347, 174] width 41 height 25
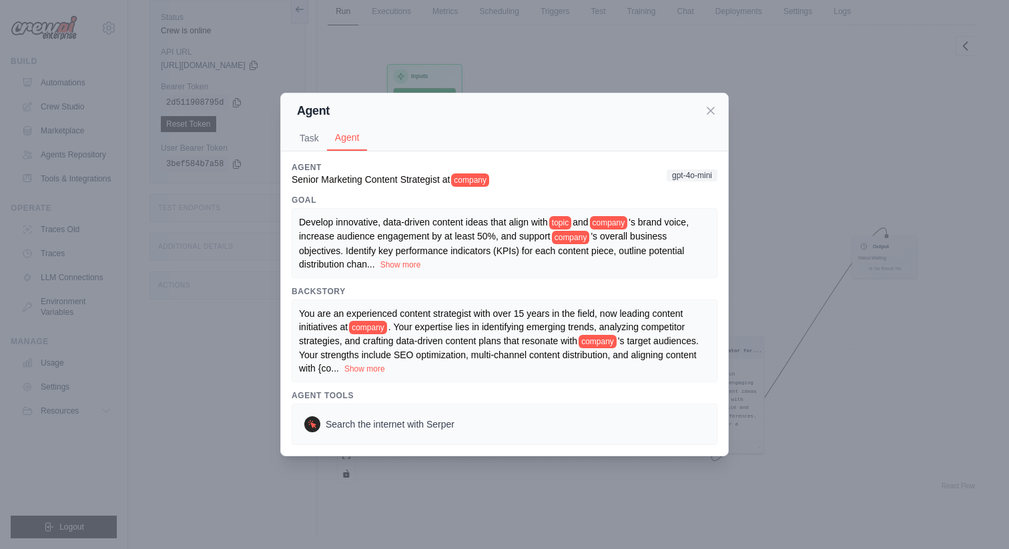
scroll to position [57, 0]
click at [318, 134] on button "Task" at bounding box center [309, 137] width 35 height 25
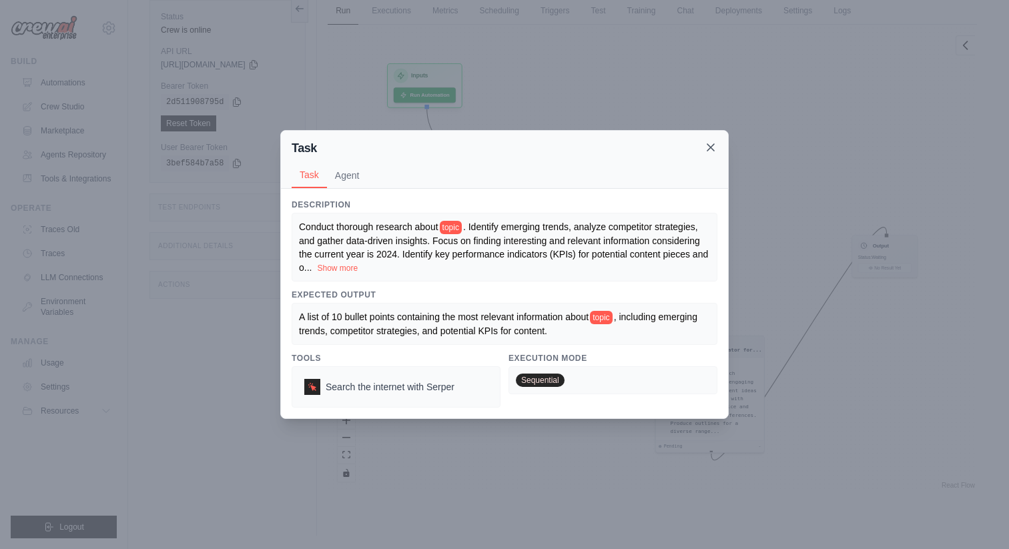
click at [712, 151] on icon at bounding box center [710, 147] width 13 height 13
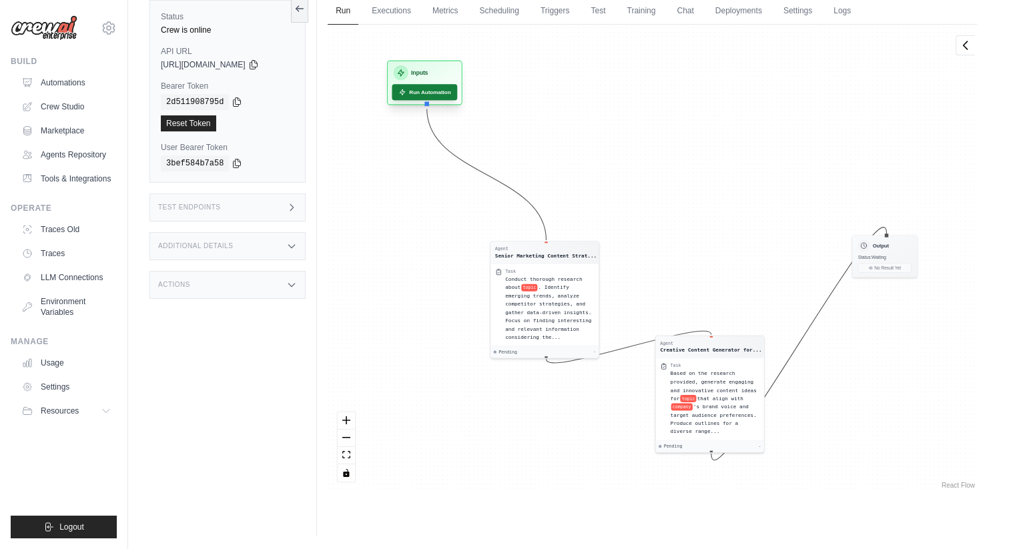
click at [414, 97] on button "Run Automation" at bounding box center [424, 92] width 65 height 16
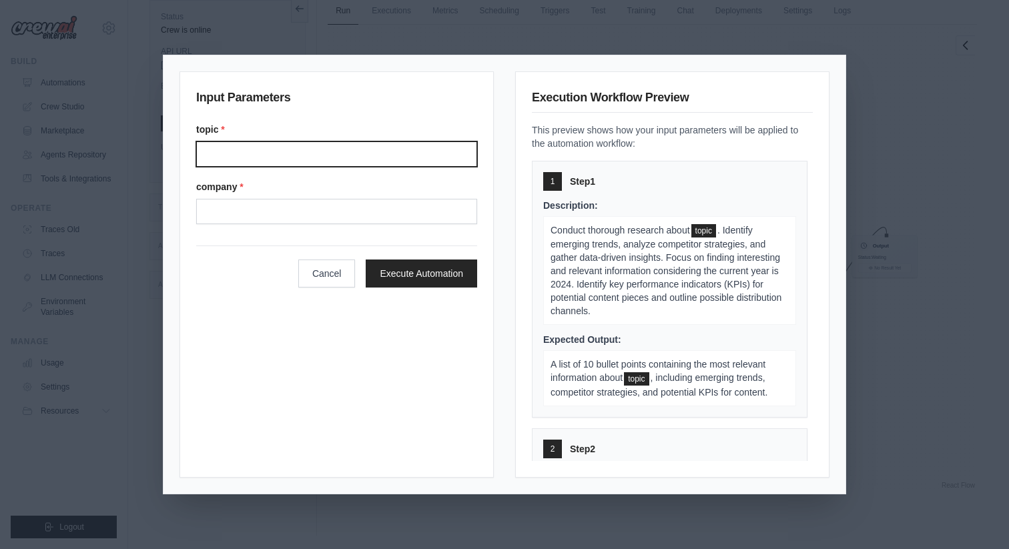
click at [374, 162] on input "Topic" at bounding box center [336, 153] width 281 height 25
type input "**********"
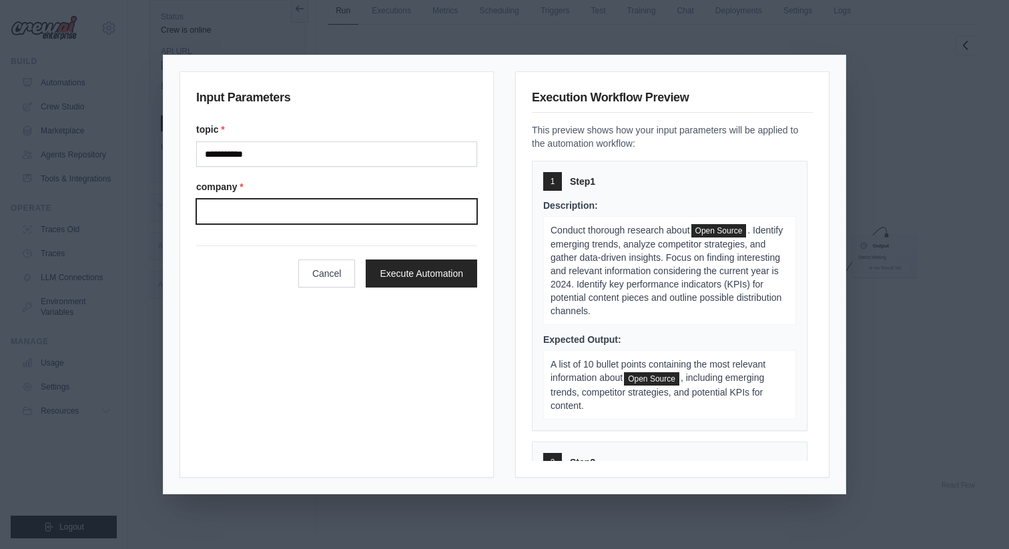
click at [337, 208] on input "Company" at bounding box center [336, 211] width 281 height 25
type input "*******"
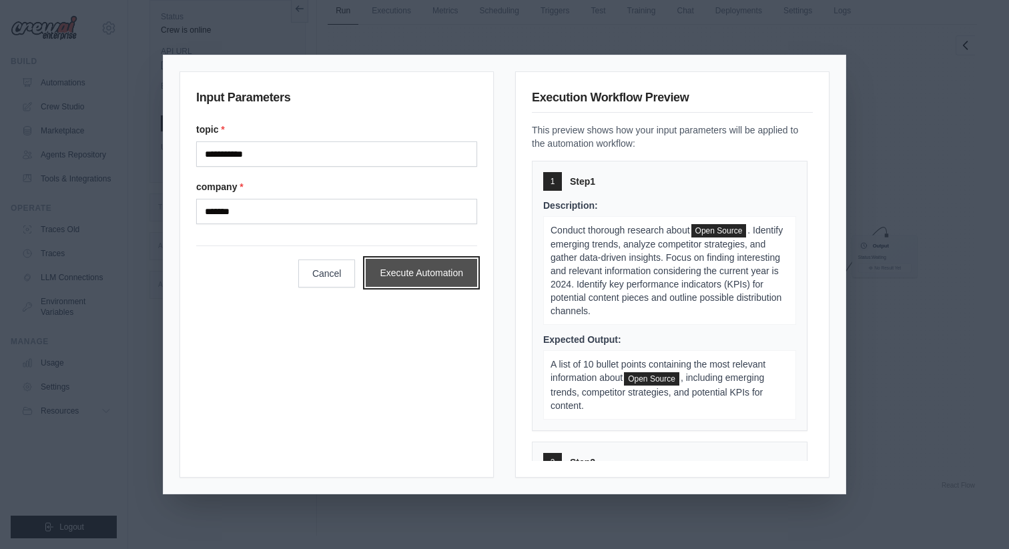
click at [420, 279] on button "Execute Automation" at bounding box center [421, 273] width 111 height 28
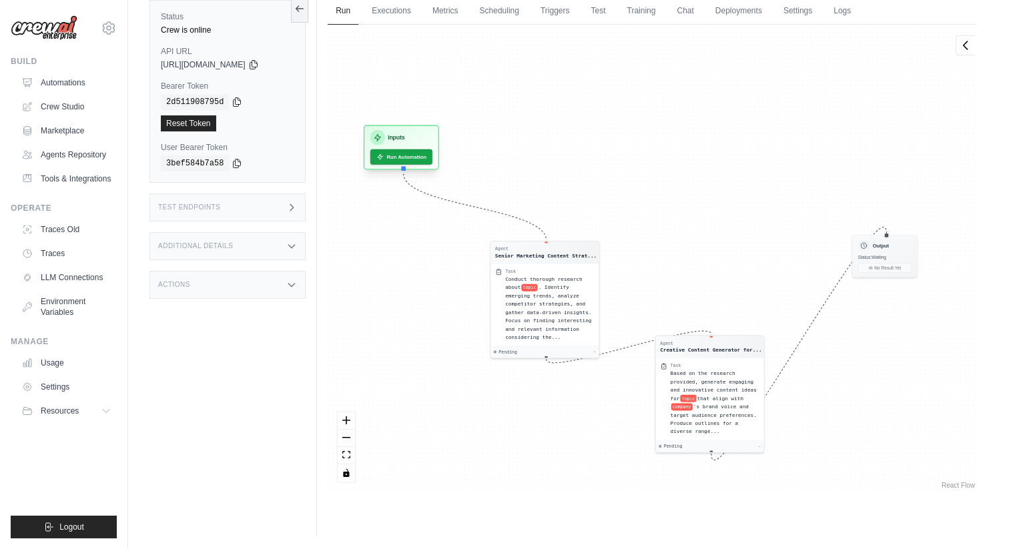
drag, startPoint x: 442, startPoint y: 75, endPoint x: 416, endPoint y: 145, distance: 74.5
click at [416, 145] on div "Inputs Run Automation" at bounding box center [401, 147] width 75 height 45
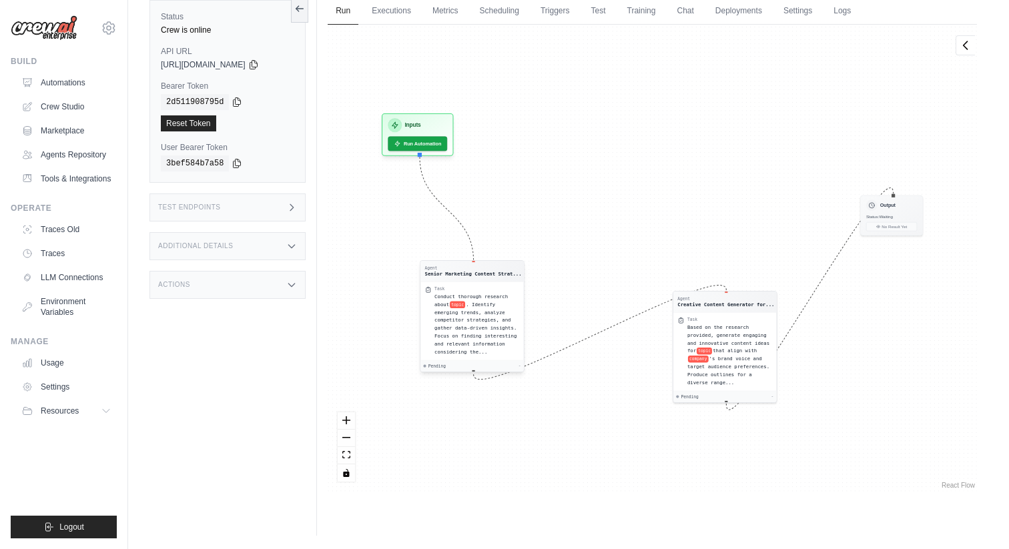
drag, startPoint x: 567, startPoint y: 211, endPoint x: 471, endPoint y: 272, distance: 113.6
click at [471, 272] on div "Senior Marketing Content Strat..." at bounding box center [473, 274] width 97 height 7
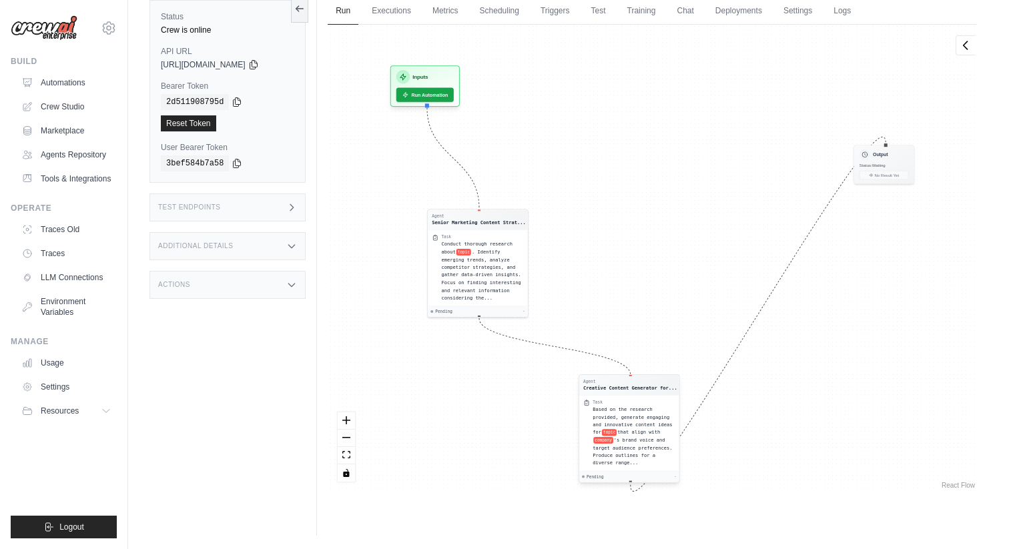
drag, startPoint x: 715, startPoint y: 296, endPoint x: 616, endPoint y: 384, distance: 132.4
click at [616, 384] on div "Agent Creative Content Generator for..." at bounding box center [630, 385] width 94 height 12
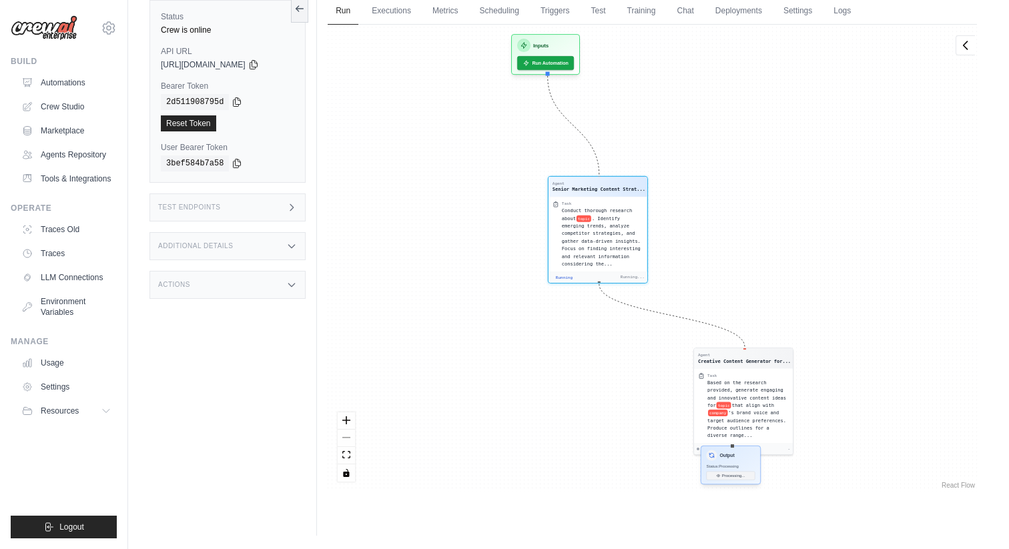
drag, startPoint x: 885, startPoint y: 140, endPoint x: 740, endPoint y: 478, distance: 367.6
click at [740, 478] on div "Output Status: Processing Processing..." at bounding box center [730, 465] width 60 height 39
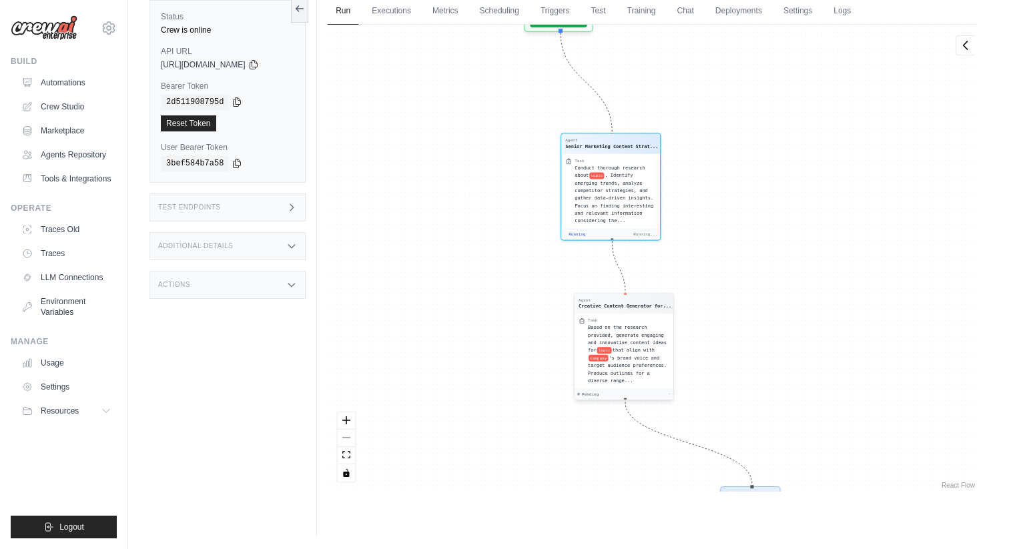
drag, startPoint x: 729, startPoint y: 312, endPoint x: 604, endPoint y: 302, distance: 125.2
click at [604, 302] on div "Agent" at bounding box center [624, 300] width 93 height 5
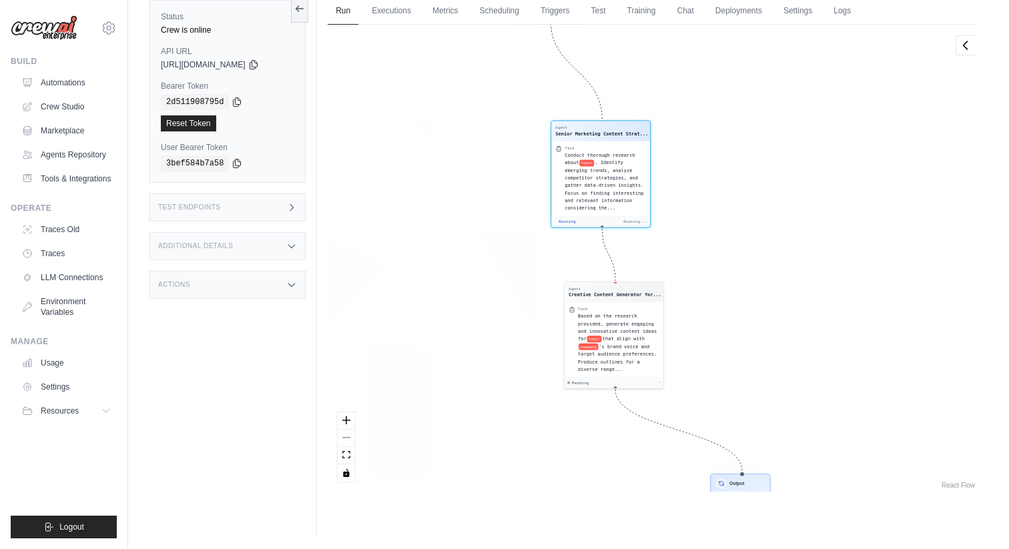
drag, startPoint x: 764, startPoint y: 303, endPoint x: 706, endPoint y: 230, distance: 93.0
click at [706, 229] on div "Agent Senior Marketing Content Strat... Task Conduct thorough research about to…" at bounding box center [652, 258] width 649 height 467
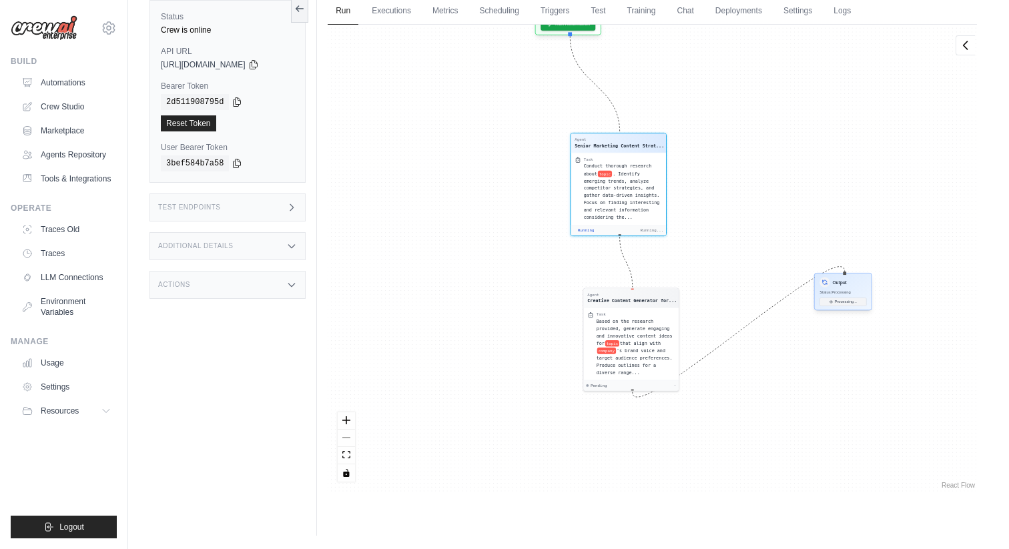
drag, startPoint x: 696, startPoint y: 420, endPoint x: 850, endPoint y: 282, distance: 207.4
click at [850, 281] on div "Output" at bounding box center [842, 282] width 47 height 10
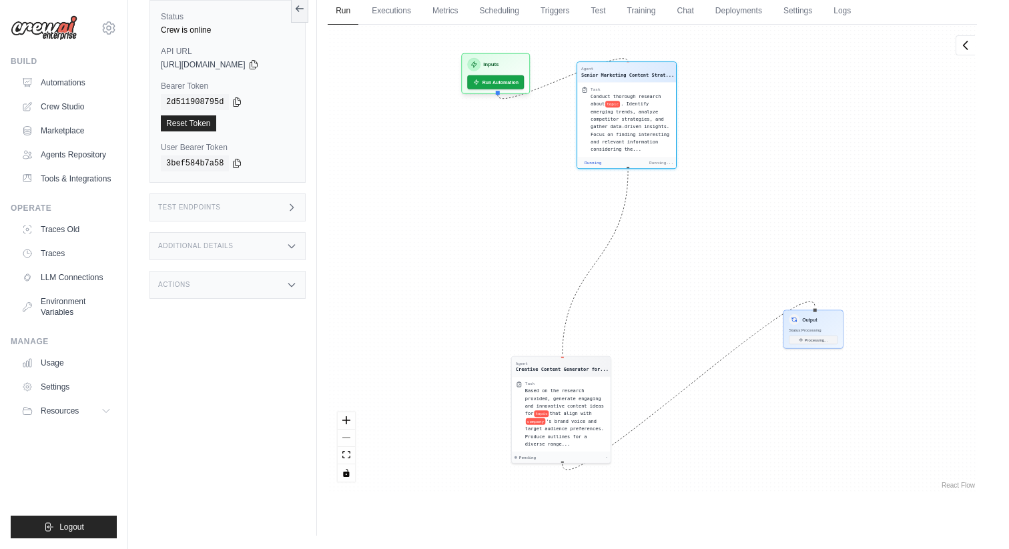
drag, startPoint x: 542, startPoint y: 203, endPoint x: 622, endPoint y: 67, distance: 157.3
click at [622, 67] on div "Agent Senior Marketing Content Strat..." at bounding box center [626, 72] width 99 height 20
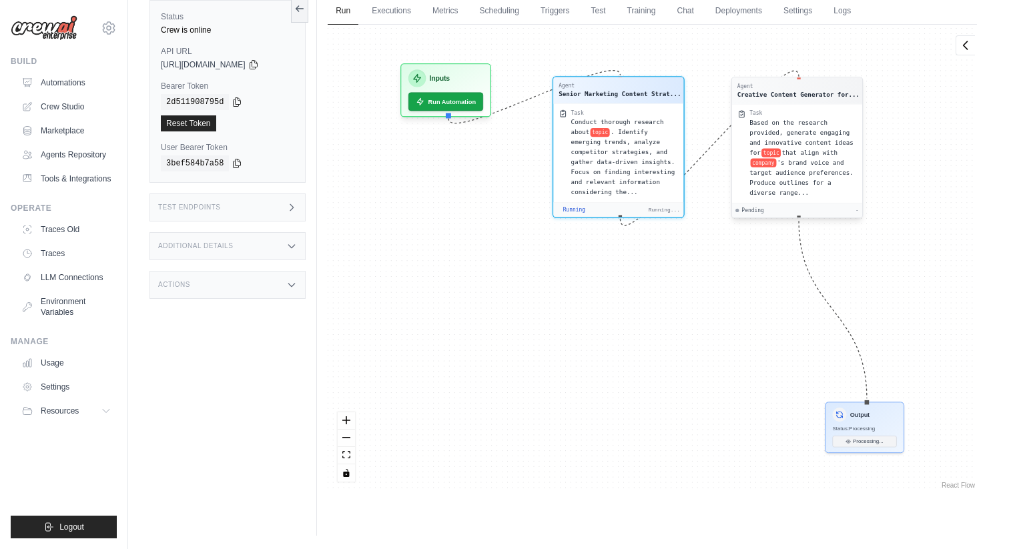
drag, startPoint x: 556, startPoint y: 368, endPoint x: 794, endPoint y: 93, distance: 363.2
click at [794, 93] on div "Creative Content Generator for..." at bounding box center [798, 94] width 122 height 9
drag, startPoint x: 928, startPoint y: 204, endPoint x: 787, endPoint y: 295, distance: 167.5
click at [787, 295] on div "Agent Senior Marketing Content Strat... Task Conduct thorough research about to…" at bounding box center [652, 258] width 649 height 467
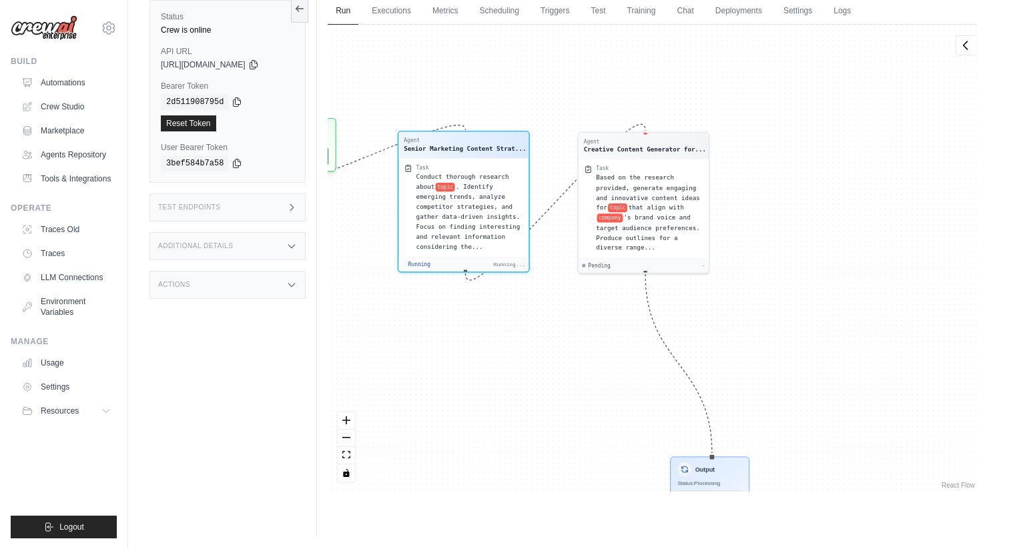
drag, startPoint x: 733, startPoint y: 412, endPoint x: 719, endPoint y: 359, distance: 54.5
click at [719, 359] on div "Agent Senior Marketing Content Strat... Task Conduct thorough research about to…" at bounding box center [652, 258] width 649 height 467
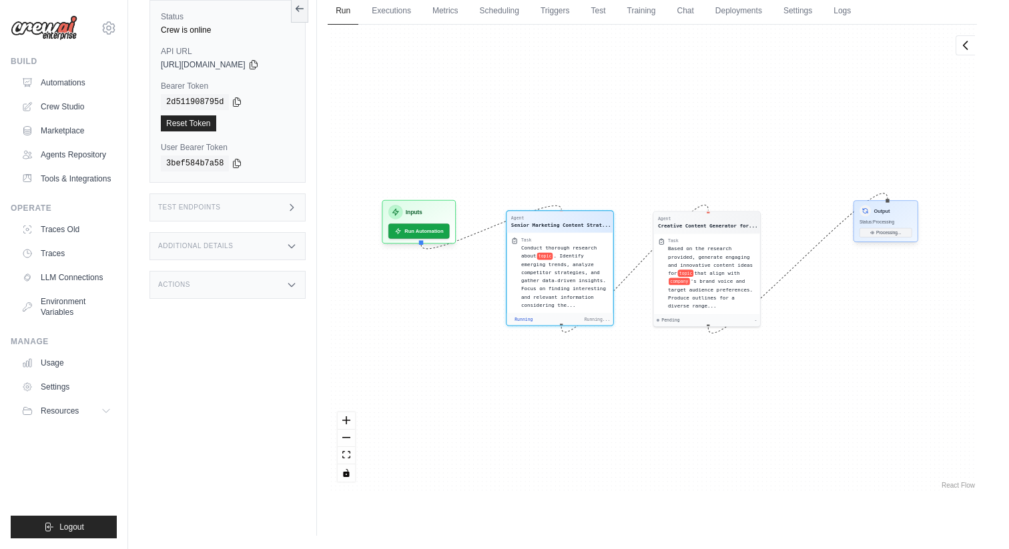
scroll to position [230, 0]
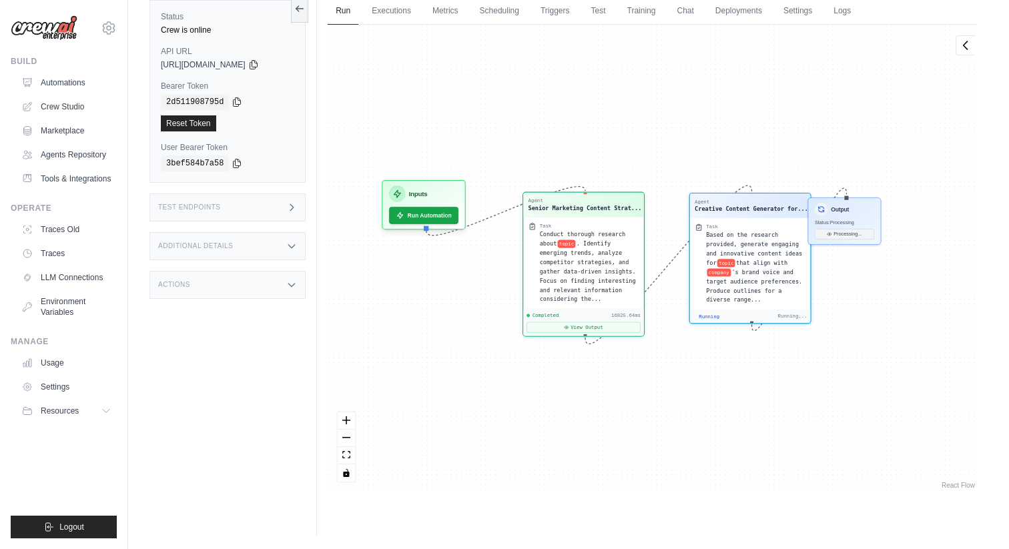
drag, startPoint x: 863, startPoint y: 413, endPoint x: 841, endPoint y: 203, distance: 211.4
click at [841, 205] on h3 "Output" at bounding box center [840, 209] width 18 height 8
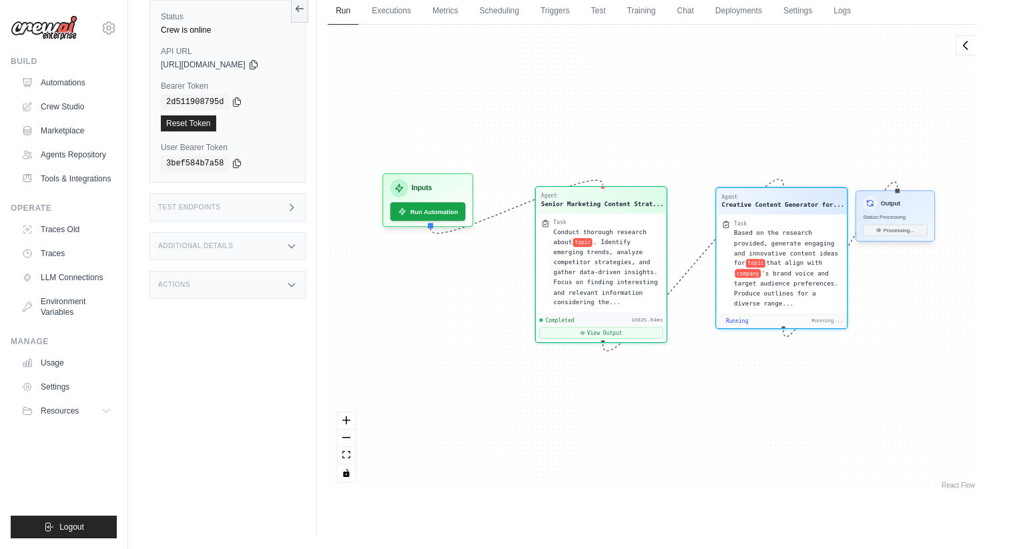
drag, startPoint x: 883, startPoint y: 201, endPoint x: 911, endPoint y: 201, distance: 28.0
click at [911, 201] on div "Output" at bounding box center [895, 203] width 65 height 14
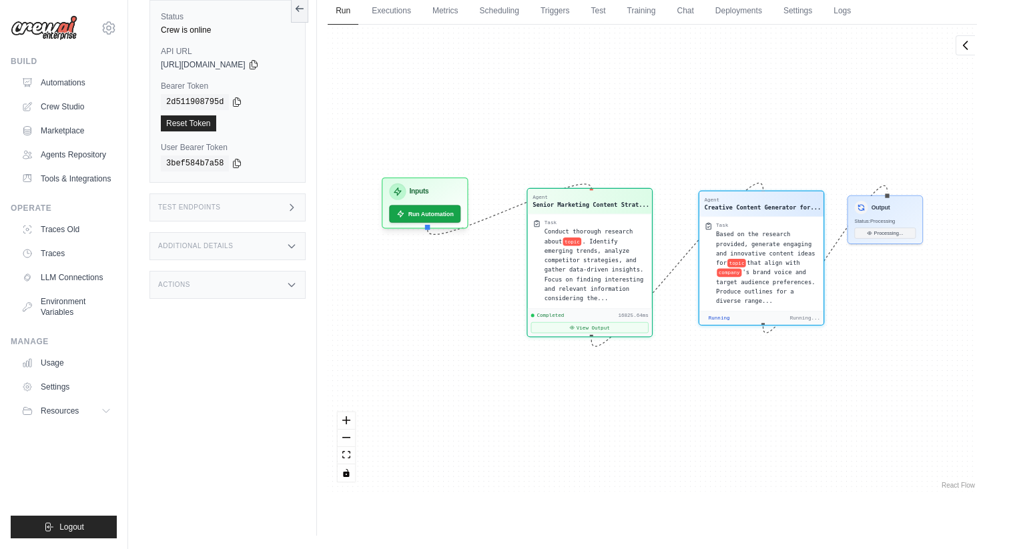
click at [582, 214] on div "Task Conduct thorough research about topic . Identify emerging trends, analyze …" at bounding box center [590, 261] width 124 height 95
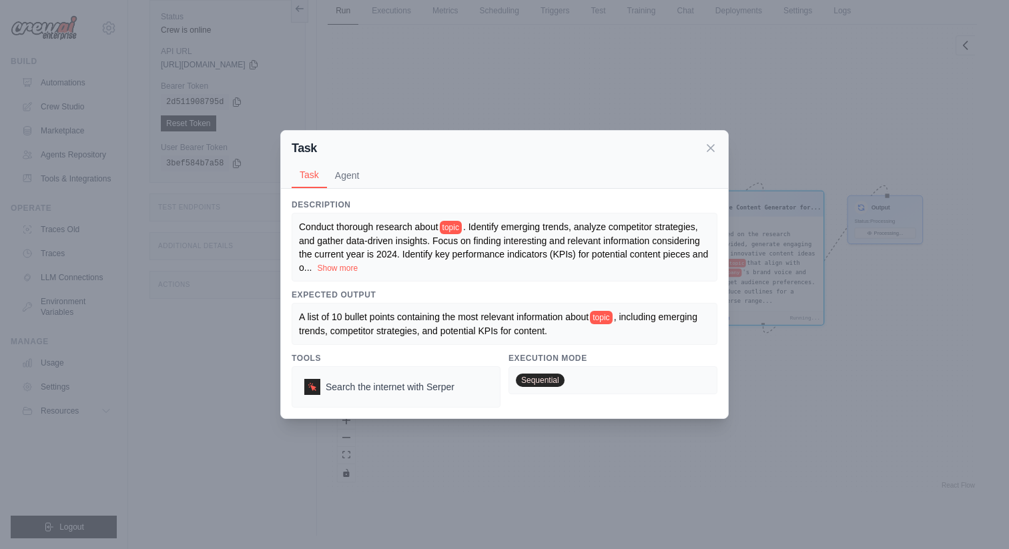
click at [582, 214] on div "Conduct thorough research about topic . Identify emerging trends, analyze compe…" at bounding box center [505, 247] width 426 height 69
click at [469, 288] on div "Description Conduct thorough research about topic . Identify emerging trends, a…" at bounding box center [505, 303] width 426 height 209
click at [332, 270] on button "Show more" at bounding box center [337, 267] width 41 height 11
drag, startPoint x: 311, startPoint y: 256, endPoint x: 383, endPoint y: 256, distance: 72.0
click at [383, 256] on span ". Identify emerging trends, analyze competitor strategies, and gather data-driv…" at bounding box center [503, 246] width 409 height 51
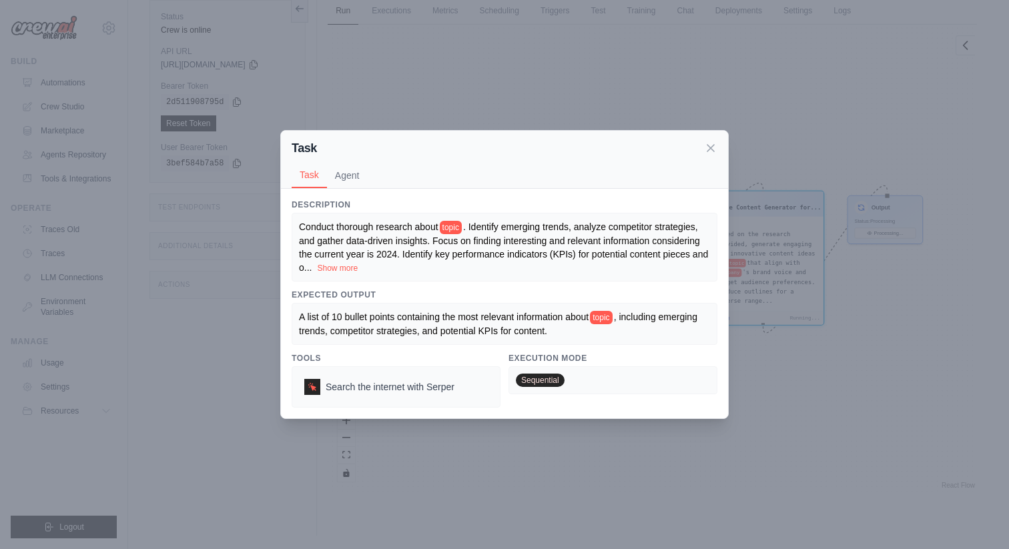
click at [383, 256] on span ". Identify emerging trends, analyze competitor strategies, and gather data-driv…" at bounding box center [503, 246] width 409 height 51
drag, startPoint x: 373, startPoint y: 255, endPoint x: 484, endPoint y: 257, distance: 110.7
click at [482, 257] on span ". Identify emerging trends, analyze competitor strategies, and gather data-driv…" at bounding box center [503, 246] width 409 height 51
click at [484, 257] on span ". Identify emerging trends, analyze competitor strategies, and gather data-driv…" at bounding box center [503, 246] width 409 height 51
click at [336, 264] on button "Show more" at bounding box center [337, 267] width 41 height 11
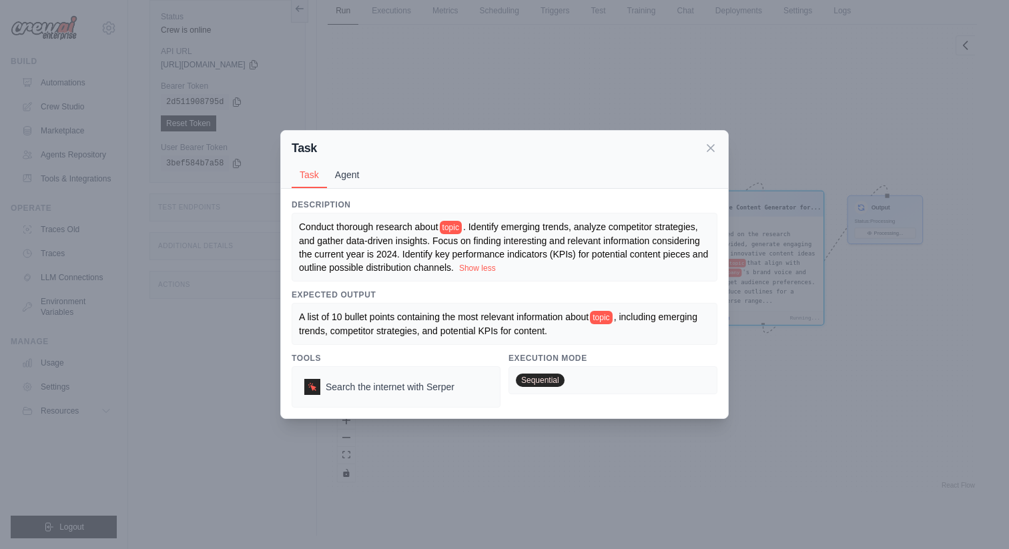
click at [358, 177] on button "Agent" at bounding box center [347, 174] width 41 height 25
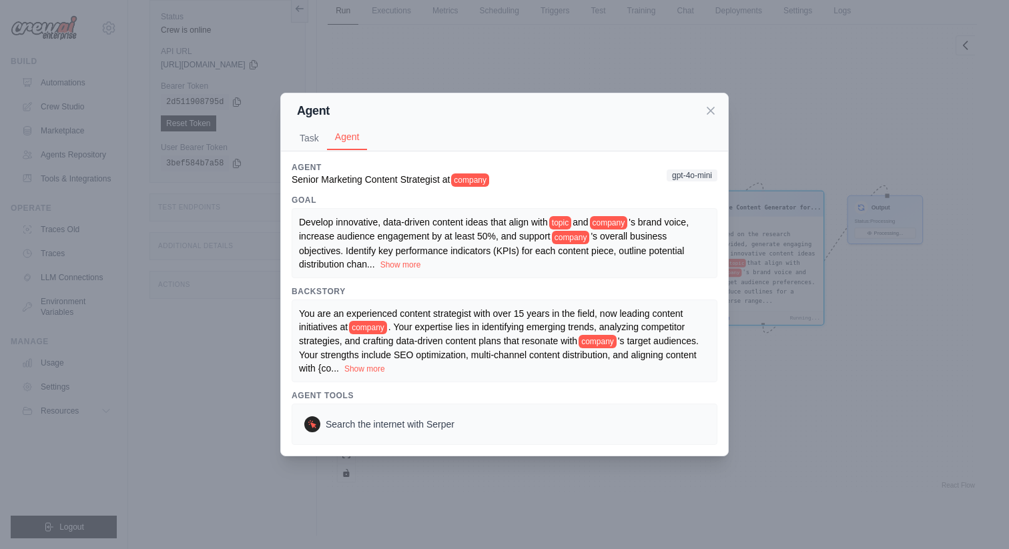
scroll to position [9834, 0]
click at [350, 367] on button "Show more" at bounding box center [364, 368] width 41 height 11
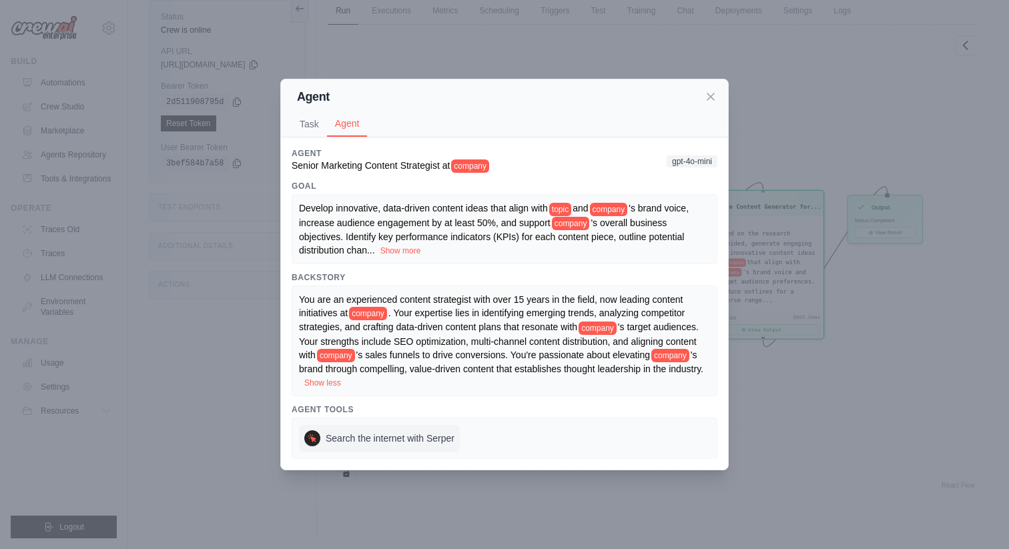
click at [354, 440] on span "Search the internet with Serper" at bounding box center [390, 438] width 129 height 13
click at [700, 103] on div "Agent" at bounding box center [505, 96] width 426 height 19
click at [713, 91] on icon at bounding box center [710, 95] width 13 height 13
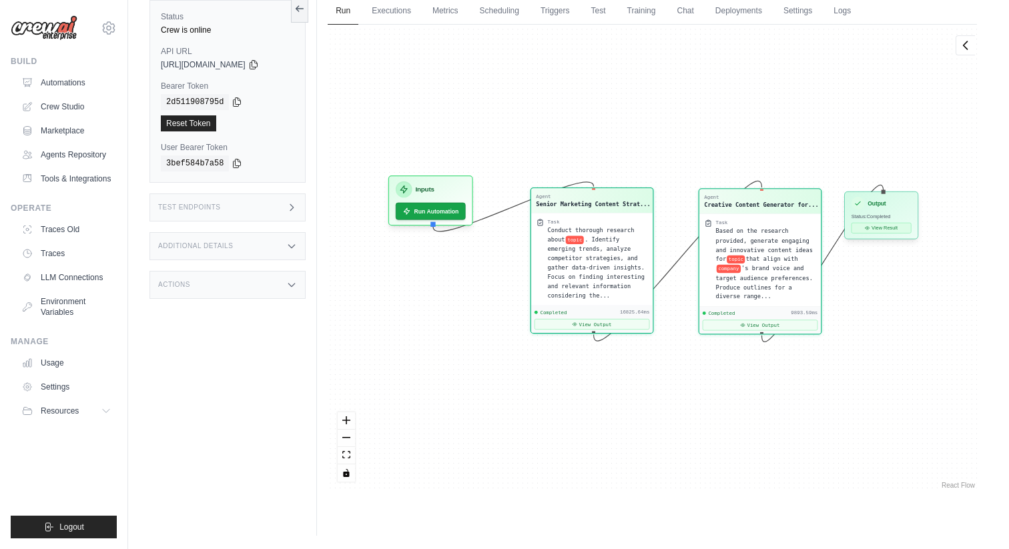
click at [884, 233] on div "Output Status: Completed View Result" at bounding box center [881, 214] width 74 height 47
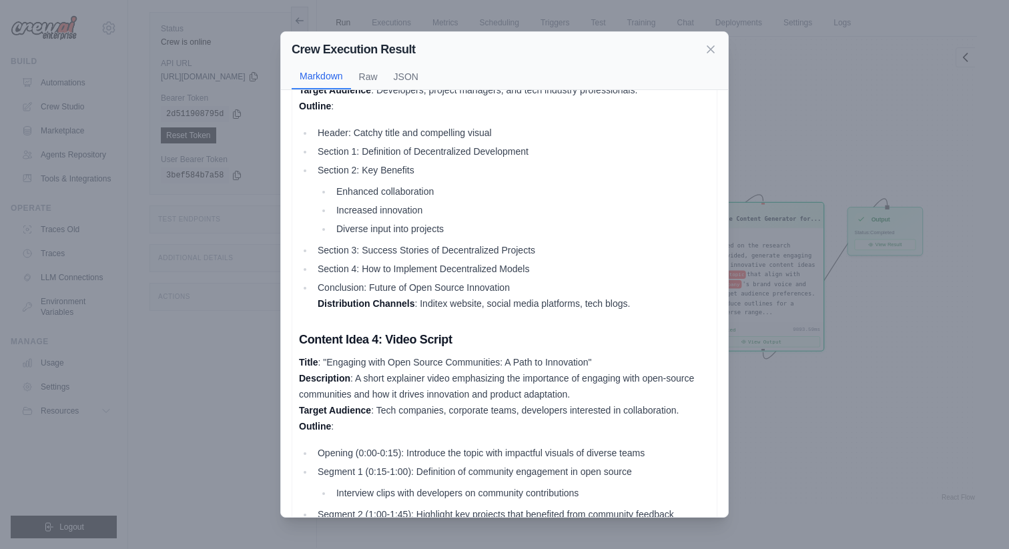
scroll to position [1024, 0]
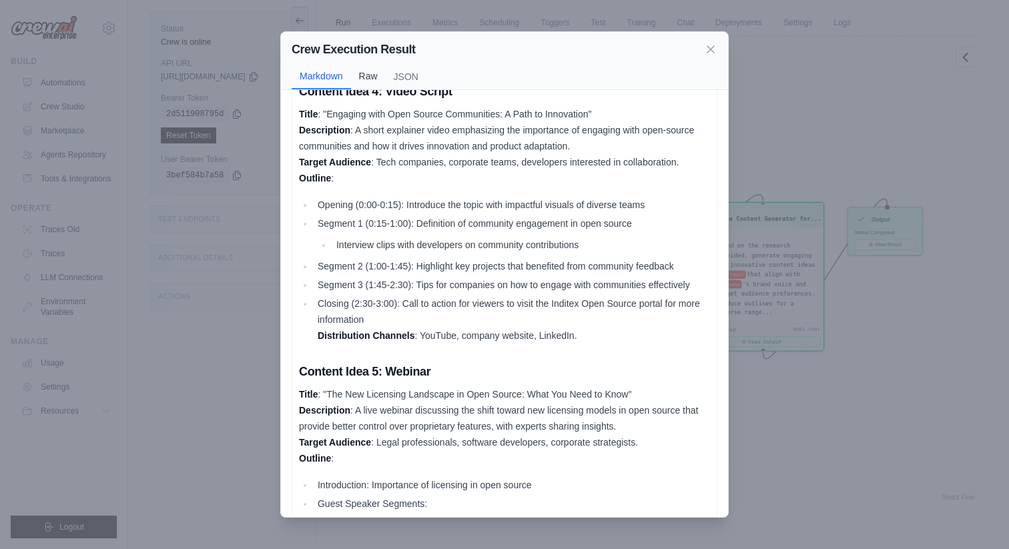
click at [363, 73] on button "Raw" at bounding box center [368, 75] width 35 height 25
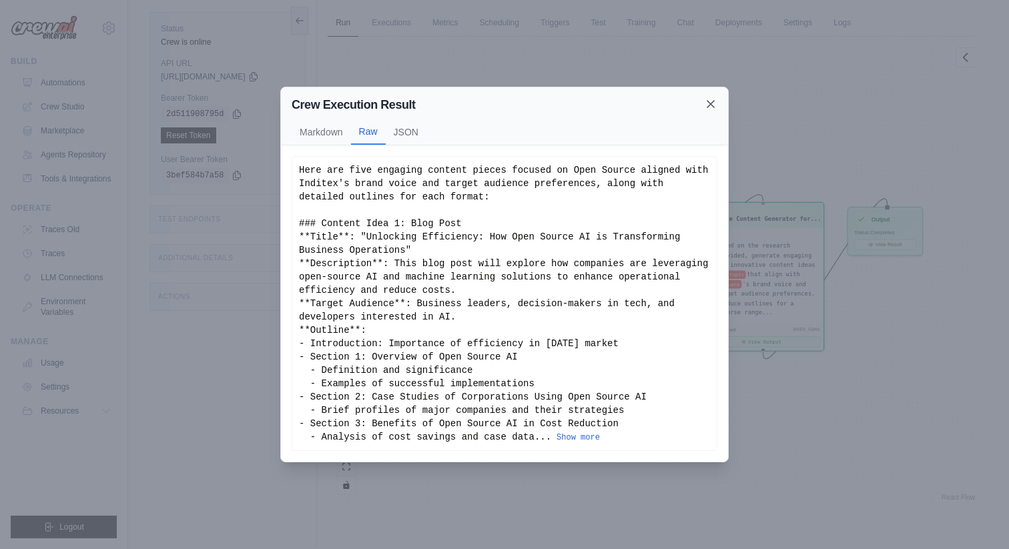
click at [711, 104] on icon at bounding box center [710, 104] width 7 height 7
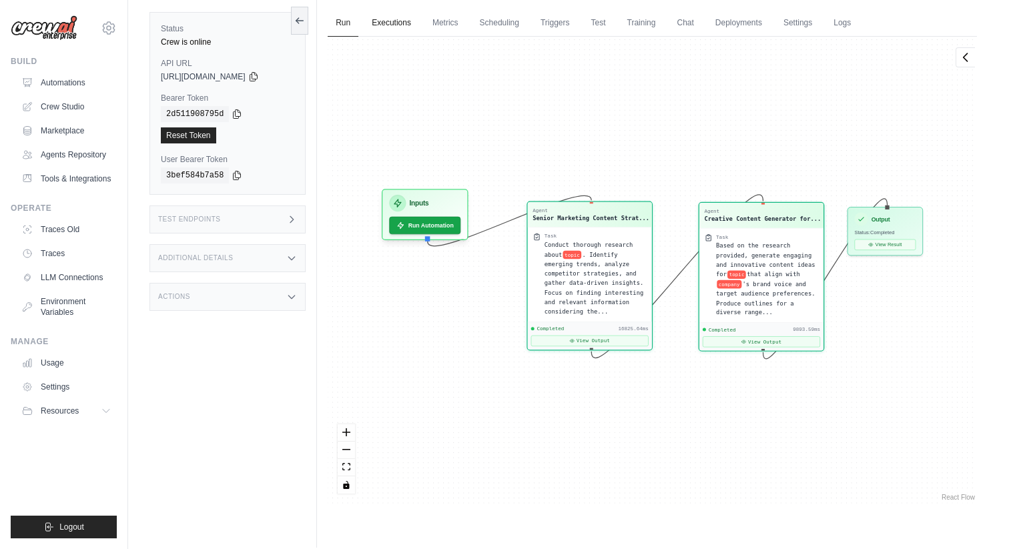
click at [394, 26] on link "Executions" at bounding box center [391, 23] width 55 height 28
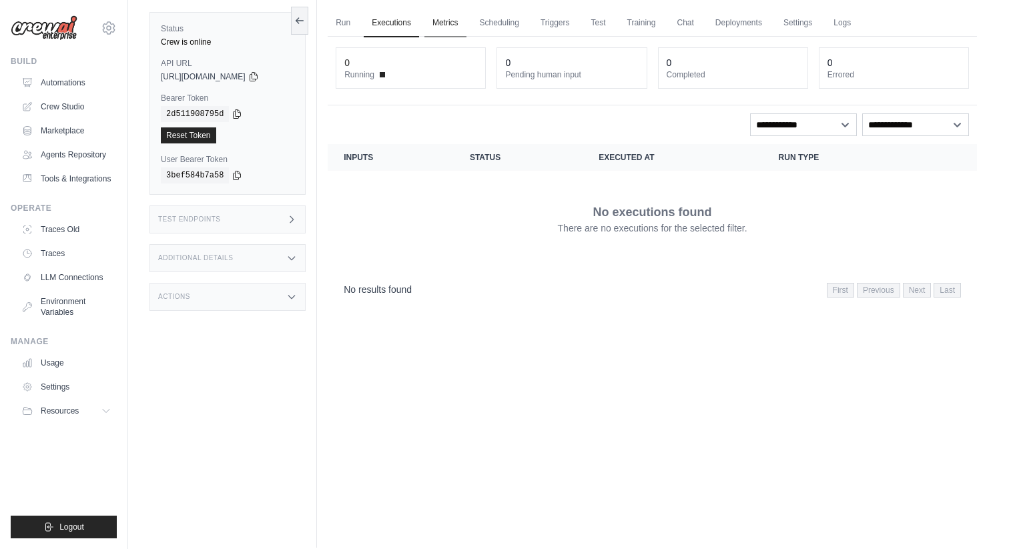
click at [439, 25] on link "Metrics" at bounding box center [445, 23] width 42 height 28
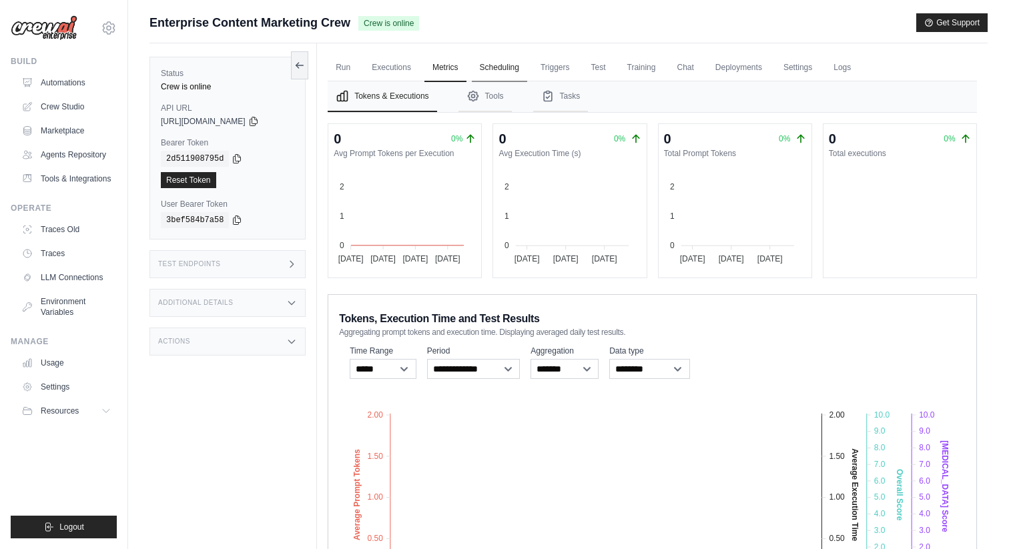
click at [487, 63] on link "Scheduling" at bounding box center [499, 68] width 55 height 28
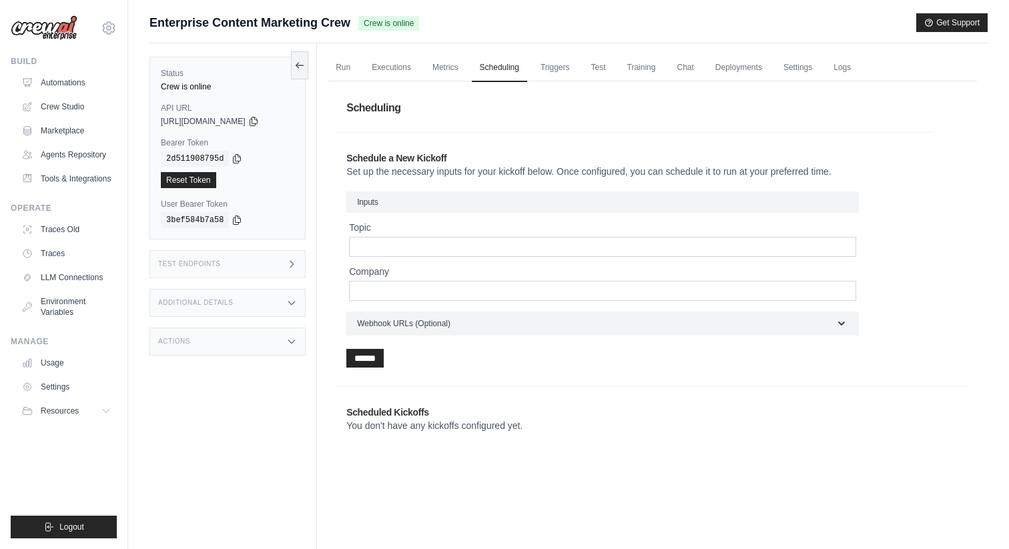
click at [580, 61] on ul "Run Executions Metrics Scheduling Triggers Test Training Chat Deployments Setti…" at bounding box center [652, 67] width 649 height 27
click at [561, 71] on link "Triggers" at bounding box center [554, 68] width 45 height 28
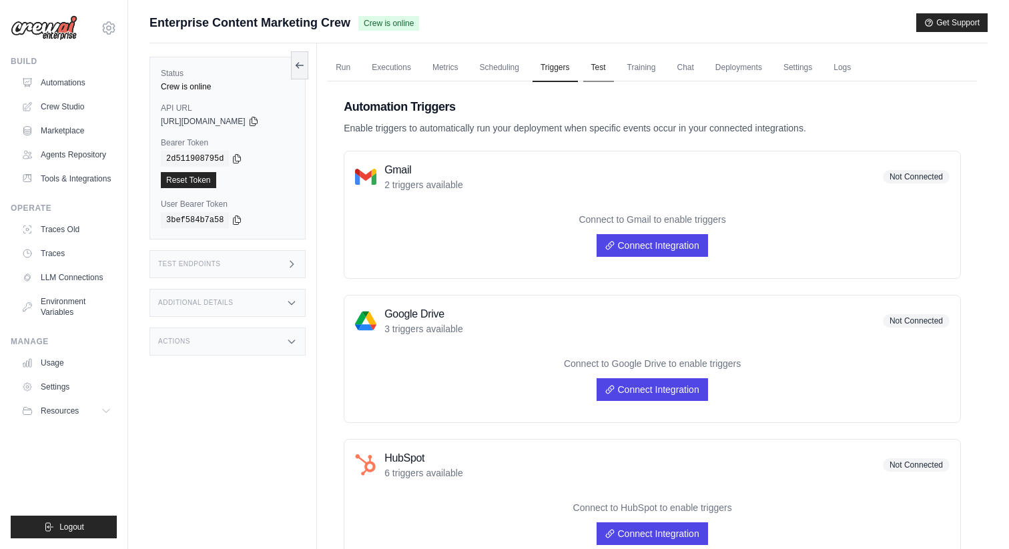
click at [603, 63] on link "Test" at bounding box center [598, 68] width 31 height 28
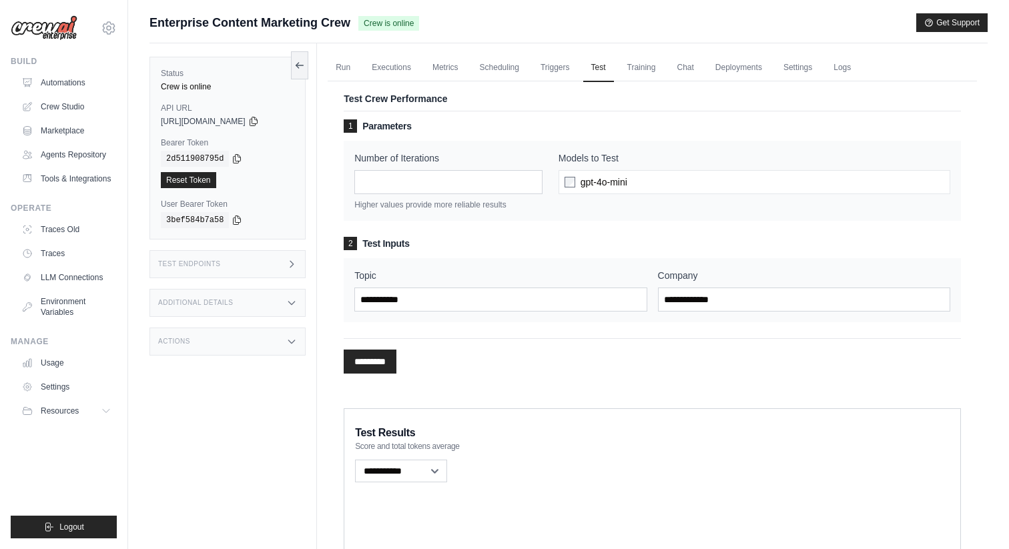
click at [614, 177] on span "gpt-4o-mini" at bounding box center [603, 181] width 47 height 13
click at [640, 85] on div "Test Crew Performance 1 Parameters Number of Iterations * Higher values provide…" at bounding box center [652, 236] width 649 height 327
click at [640, 61] on link "Training" at bounding box center [641, 68] width 45 height 28
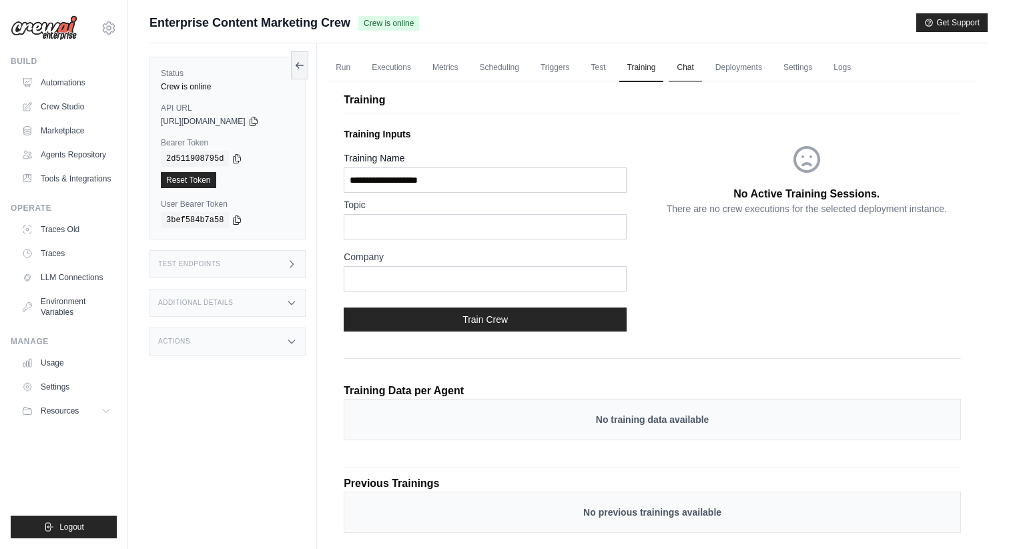
click at [690, 61] on link "Chat" at bounding box center [684, 68] width 33 height 28
click at [65, 84] on link "Automations" at bounding box center [67, 82] width 101 height 21
click at [63, 100] on link "Crew Studio" at bounding box center [67, 106] width 101 height 21
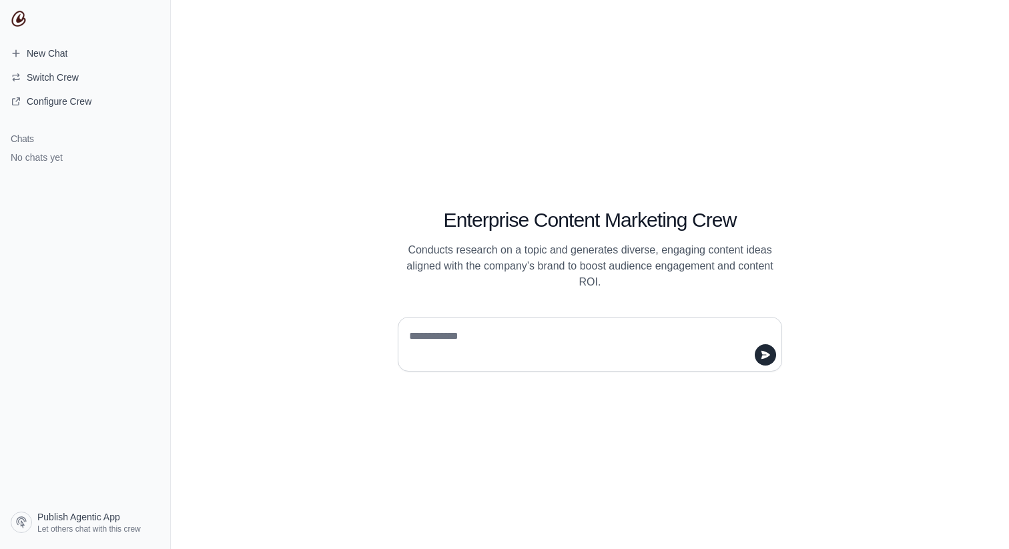
click at [602, 342] on textarea at bounding box center [585, 344] width 359 height 37
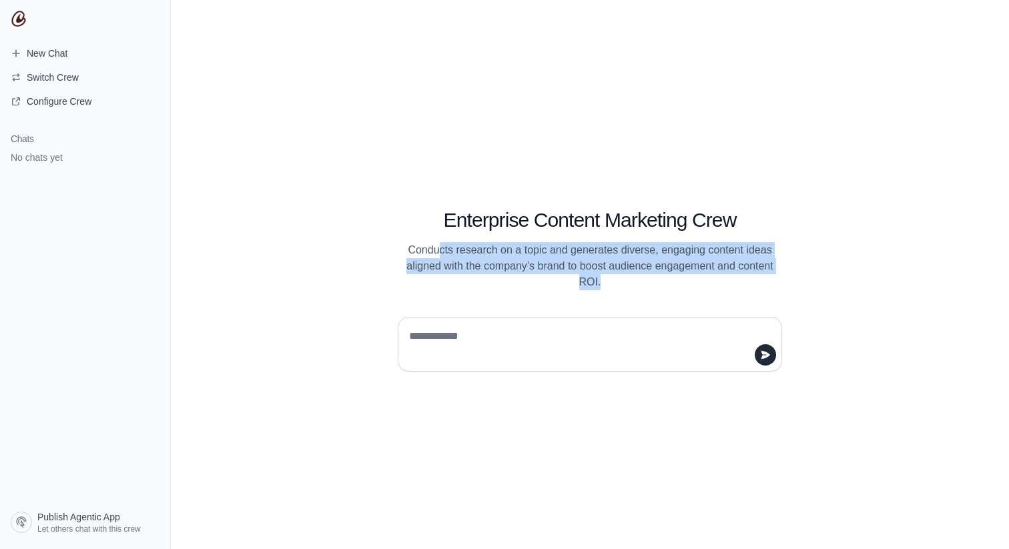
drag, startPoint x: 437, startPoint y: 251, endPoint x: 794, endPoint y: 277, distance: 357.8
click at [794, 277] on div "Enterprise Content Marketing Crew Conducts research on a topic and generates di…" at bounding box center [590, 233] width 448 height 113
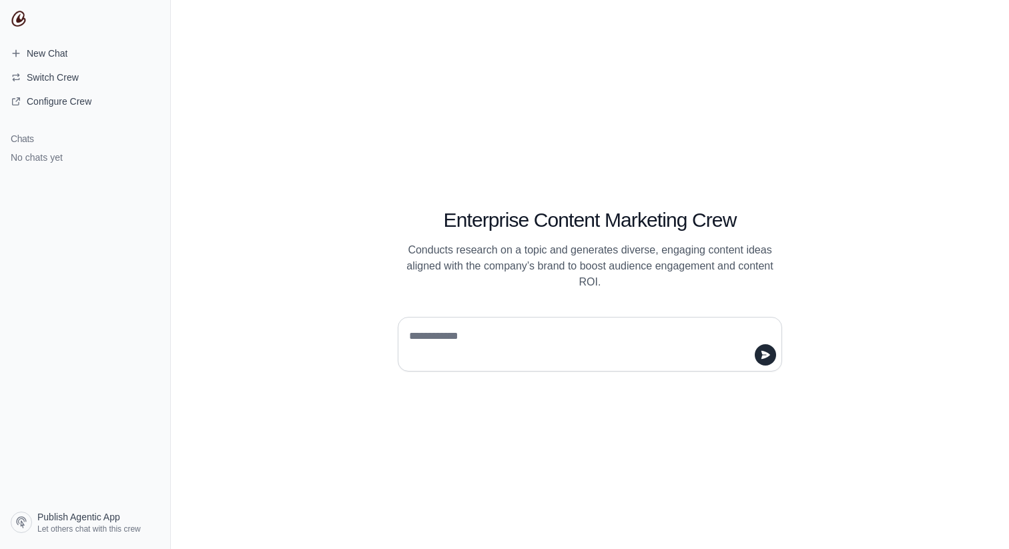
click at [485, 355] on textarea at bounding box center [585, 344] width 359 height 37
type textarea "**********"
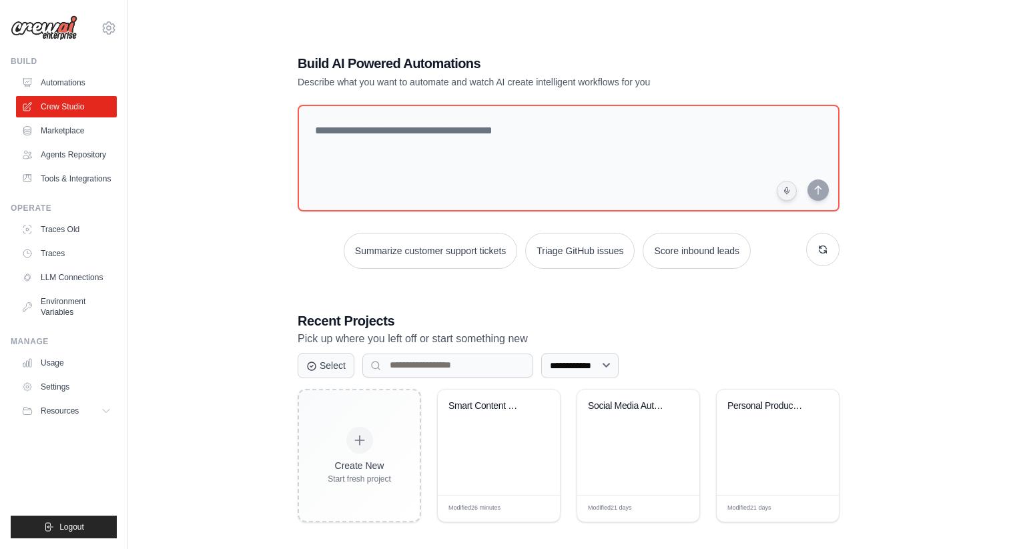
click at [63, 71] on div "Build Automations Crew Studio Marketplace Agents Repository" at bounding box center [64, 122] width 106 height 133
click at [64, 77] on link "Automations" at bounding box center [67, 82] width 101 height 21
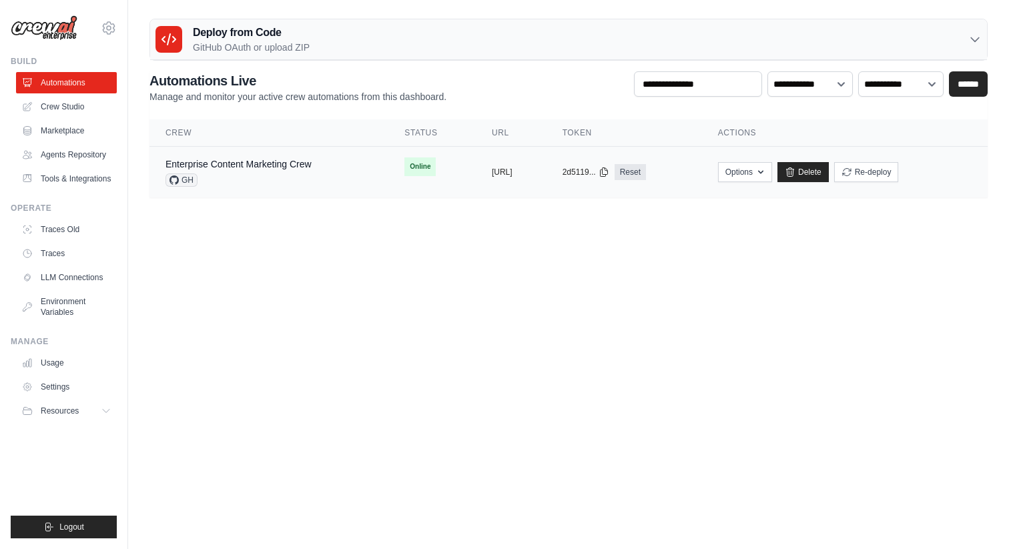
click at [214, 155] on td "Enterprise Content Marketing Crew GH" at bounding box center [268, 172] width 239 height 51
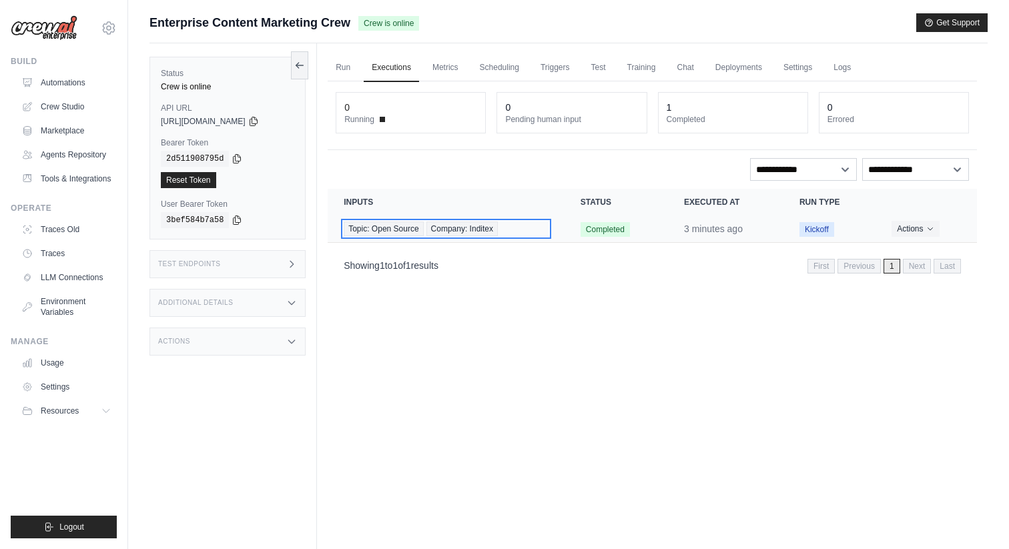
click at [467, 228] on span "Company: Inditex" at bounding box center [461, 228] width 71 height 15
